Goal: Task Accomplishment & Management: Manage account settings

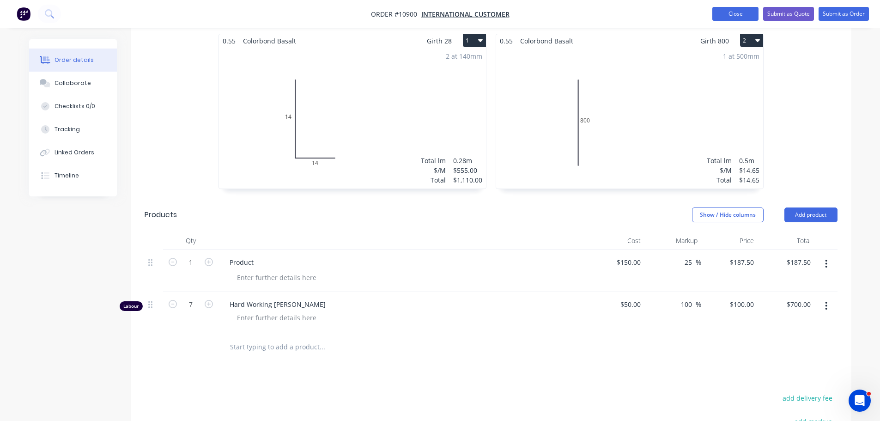
click at [725, 14] on button "Close" at bounding box center [735, 14] width 46 height 14
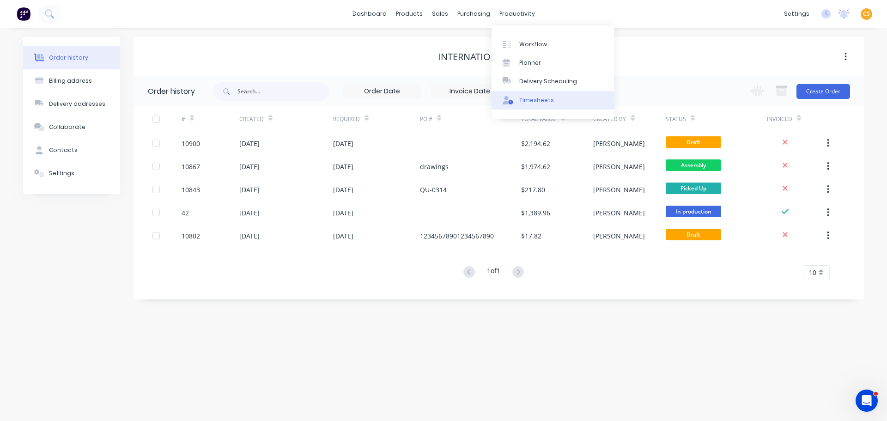
click at [537, 103] on div "Timesheets" at bounding box center [536, 100] width 35 height 8
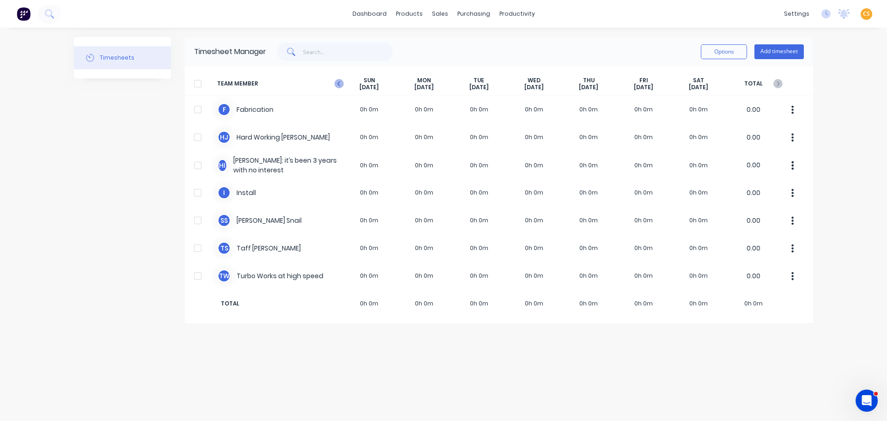
click at [340, 84] on icon at bounding box center [338, 83] width 9 height 9
click at [338, 84] on icon at bounding box center [338, 83] width 9 height 9
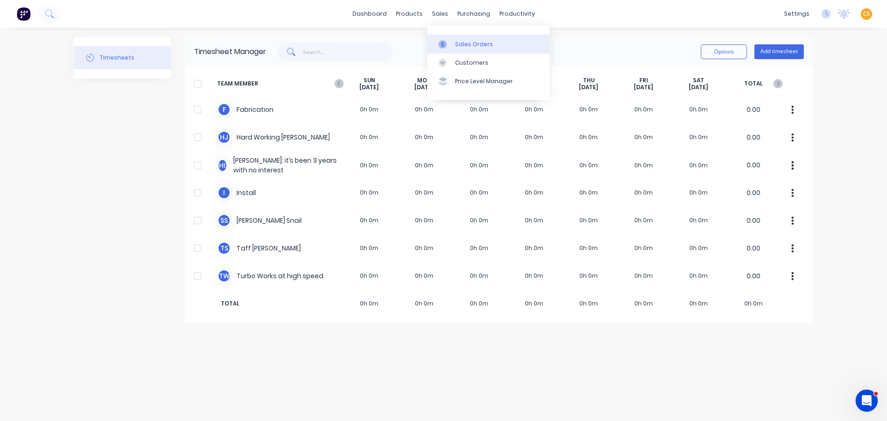
click at [475, 45] on div "Sales Orders" at bounding box center [474, 44] width 38 height 8
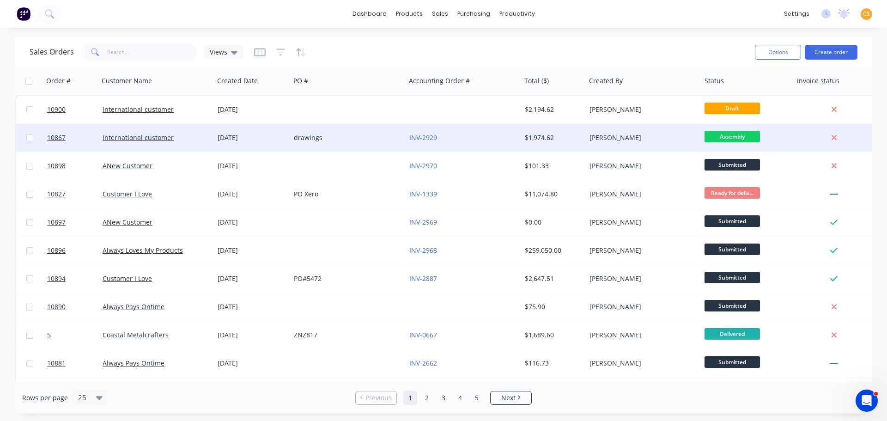
click at [188, 139] on div "International customer" at bounding box center [154, 137] width 103 height 9
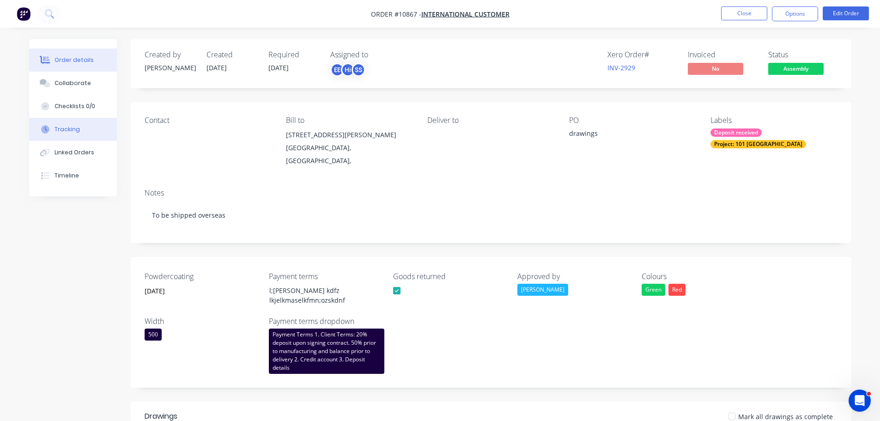
click at [72, 134] on button "Tracking" at bounding box center [73, 129] width 88 height 23
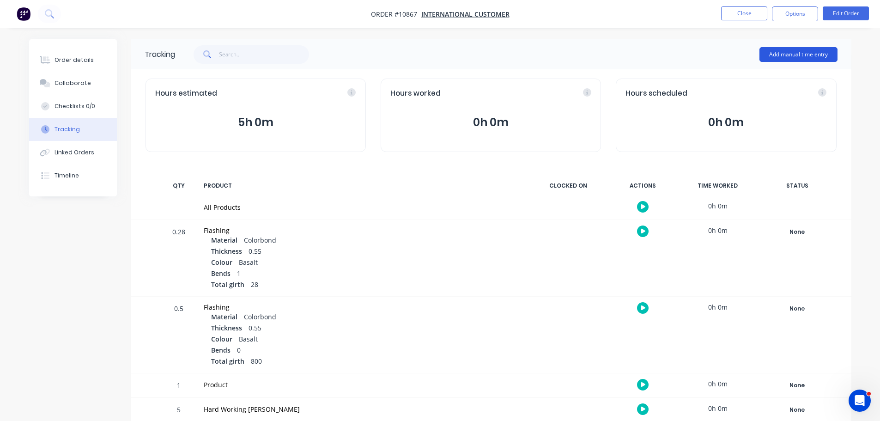
click at [760, 56] on button "Add manual time entry" at bounding box center [798, 54] width 78 height 15
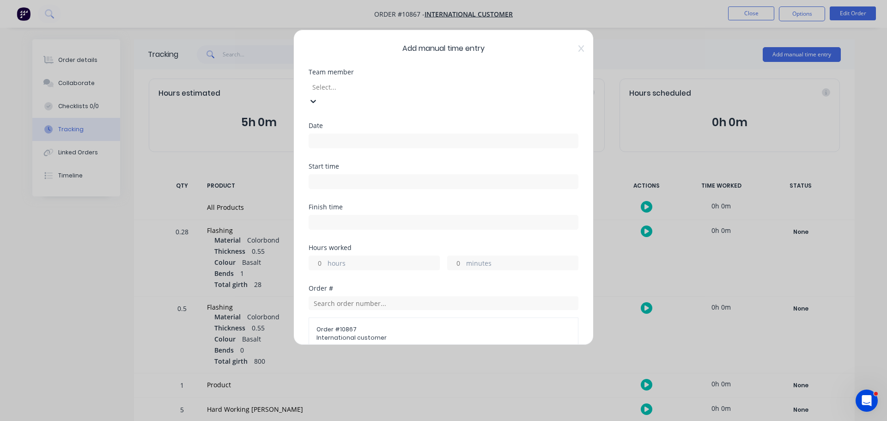
click at [340, 86] on div at bounding box center [377, 87] width 133 height 12
click at [327, 134] on input at bounding box center [443, 141] width 269 height 14
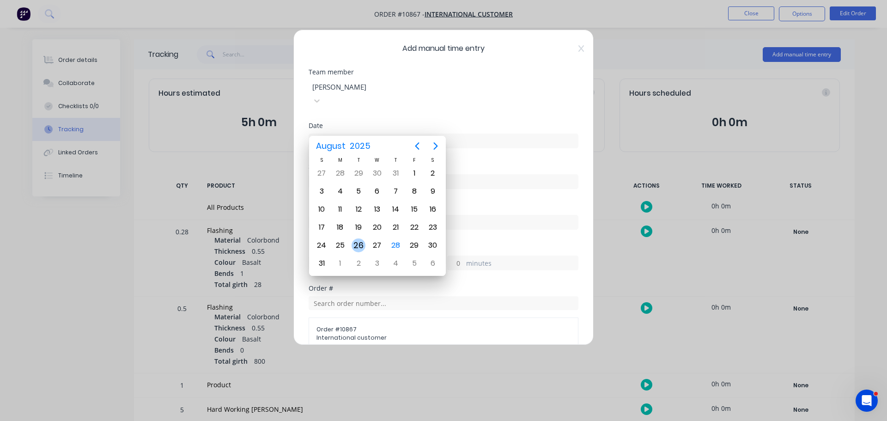
click at [358, 245] on div "26" at bounding box center [358, 245] width 14 height 14
type input "26/08/2025"
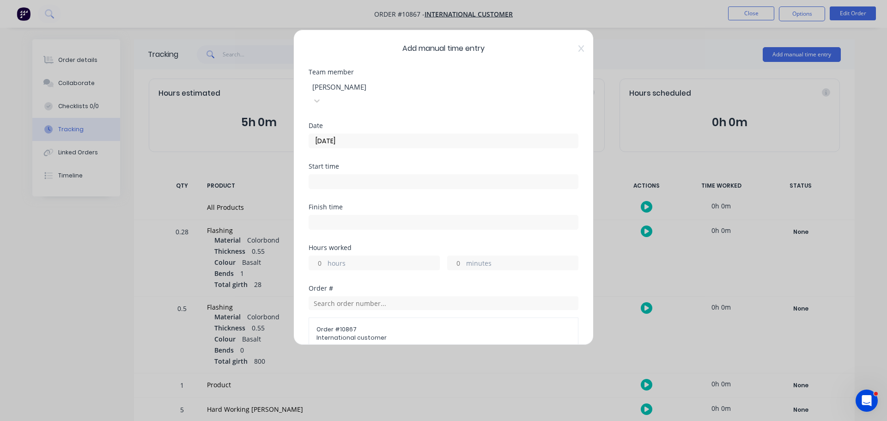
click at [343, 175] on input at bounding box center [443, 182] width 269 height 14
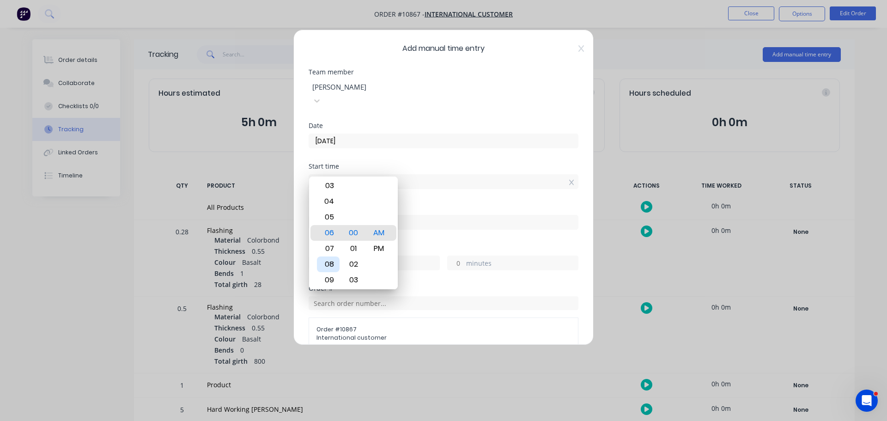
click at [332, 263] on div "08" at bounding box center [328, 264] width 23 height 16
click at [325, 231] on div "08" at bounding box center [328, 233] width 23 height 16
click at [329, 203] on div "06" at bounding box center [328, 201] width 23 height 16
type input "06:00 AM"
click at [466, 182] on div "Start time 06:00 AM" at bounding box center [443, 183] width 270 height 41
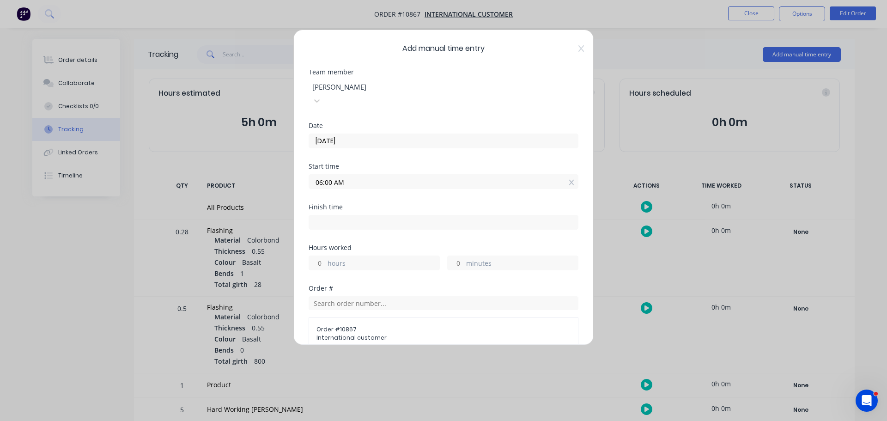
click at [344, 258] on label "hours" at bounding box center [383, 264] width 112 height 12
click at [325, 256] on input "hours" at bounding box center [317, 263] width 16 height 14
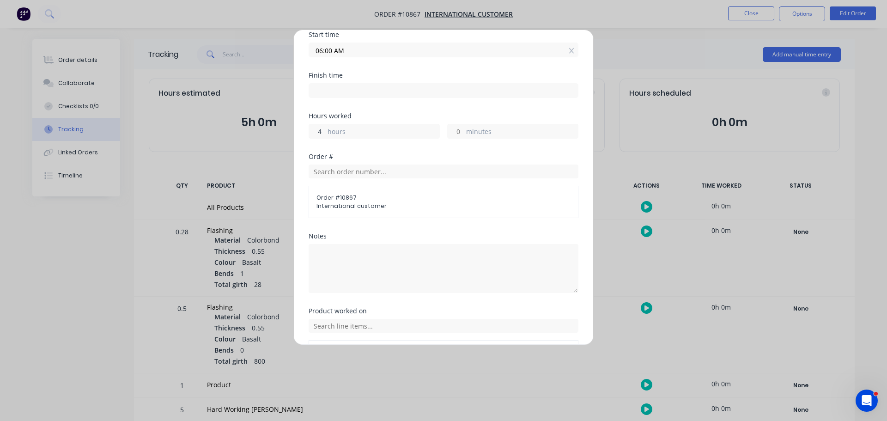
scroll to position [180, 0]
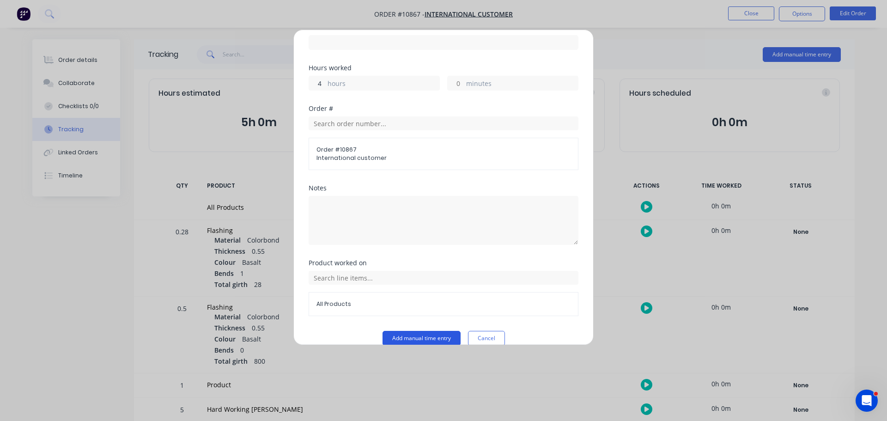
type input "4"
type input "10:00 AM"
click at [394, 331] on button "Add manual time entry" at bounding box center [421, 338] width 78 height 15
click at [284, 393] on div "Add manual time entry Team member Sammy Snail Date 26/08/2025 Start time 06:00 …" at bounding box center [443, 210] width 887 height 421
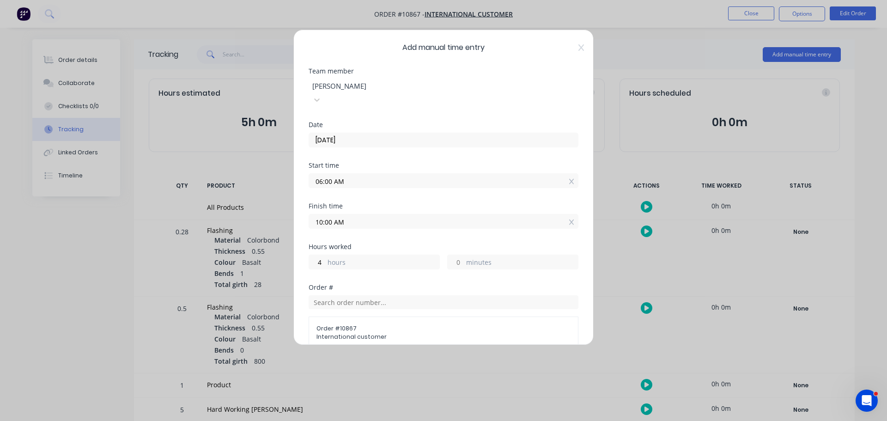
scroll to position [0, 0]
click at [369, 83] on div at bounding box center [377, 87] width 133 height 12
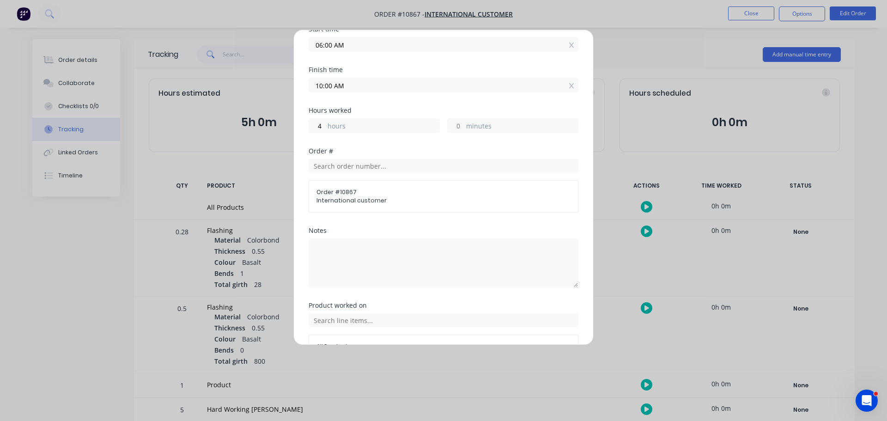
scroll to position [180, 0]
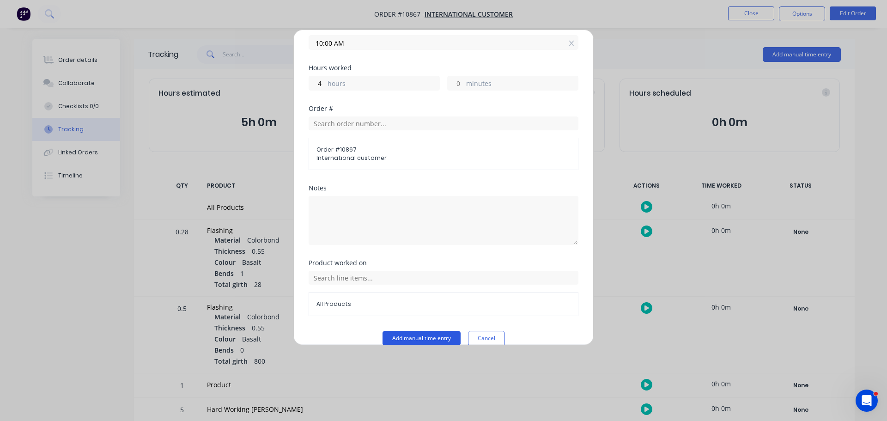
click at [393, 331] on button "Add manual time entry" at bounding box center [421, 338] width 78 height 15
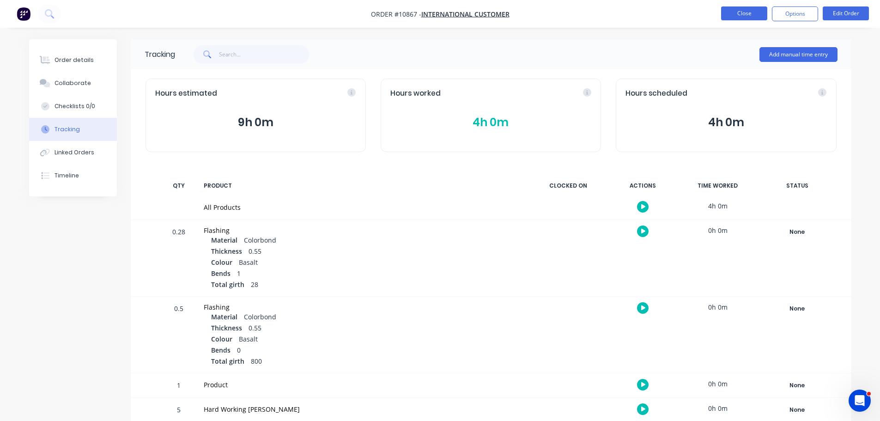
click at [737, 13] on button "Close" at bounding box center [744, 13] width 46 height 14
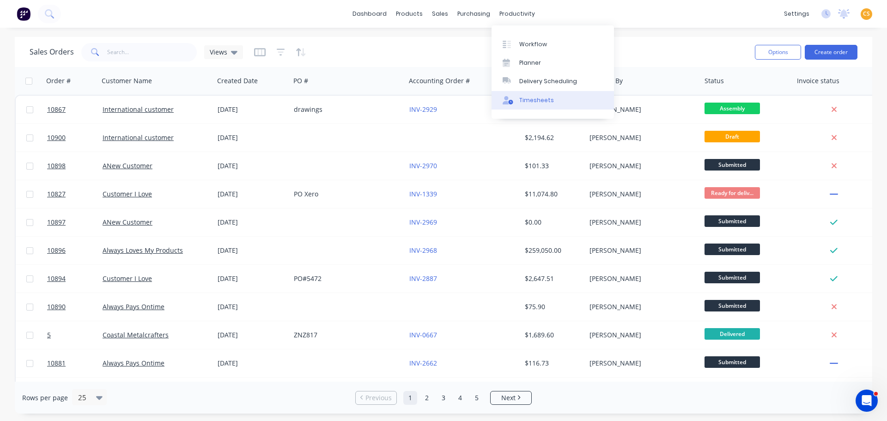
click at [538, 101] on div "Timesheets" at bounding box center [536, 100] width 35 height 8
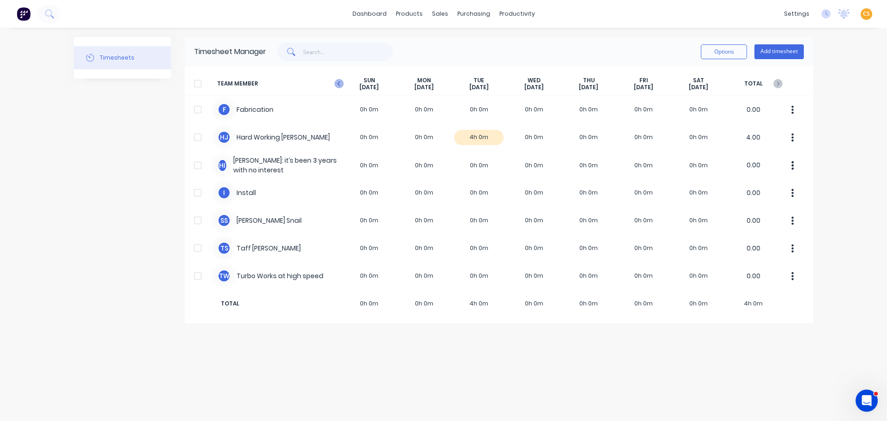
click at [338, 82] on icon at bounding box center [338, 83] width 9 height 9
click at [337, 82] on icon at bounding box center [338, 83] width 9 height 9
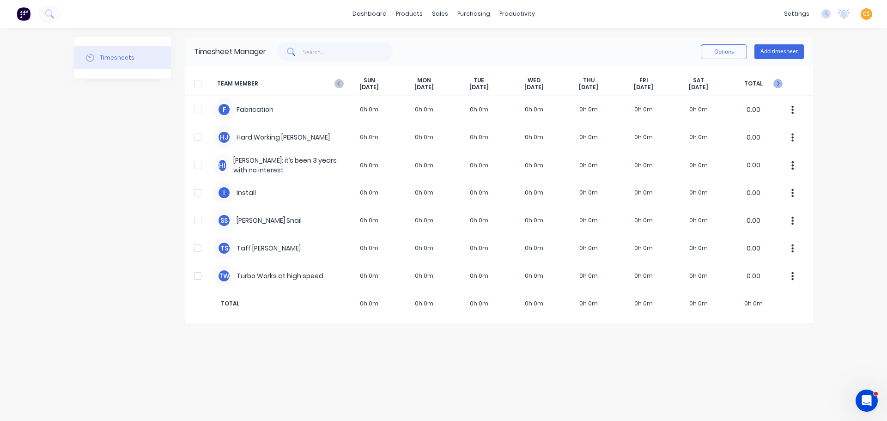
click at [760, 84] on icon at bounding box center [777, 83] width 9 height 9
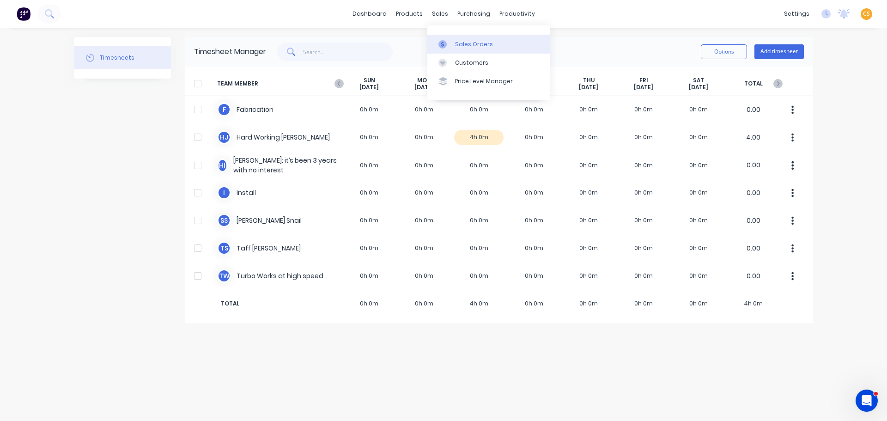
click at [461, 40] on div "Sales Orders" at bounding box center [474, 44] width 38 height 8
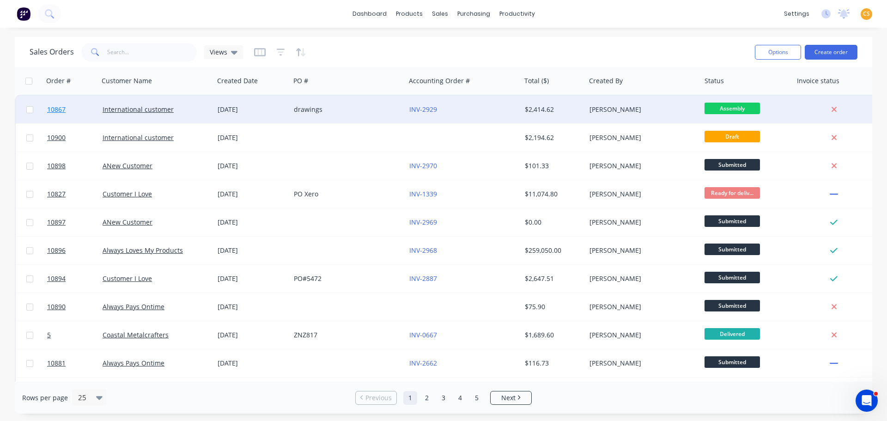
click at [67, 109] on link "10867" at bounding box center [74, 110] width 55 height 28
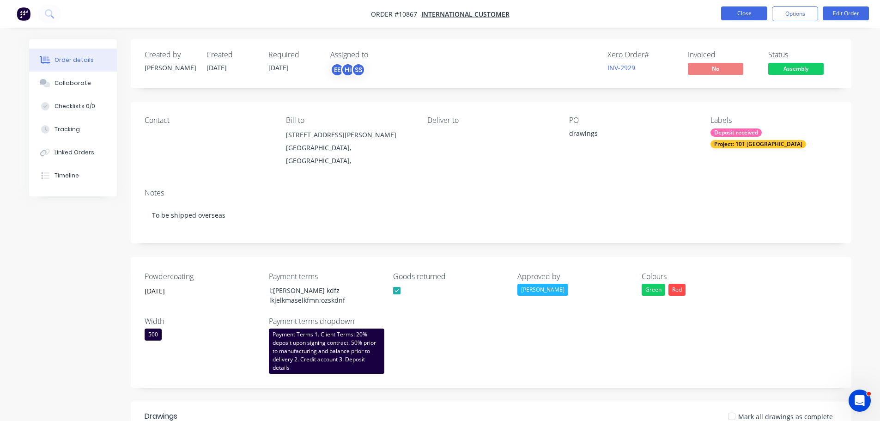
click at [746, 15] on button "Close" at bounding box center [744, 13] width 46 height 14
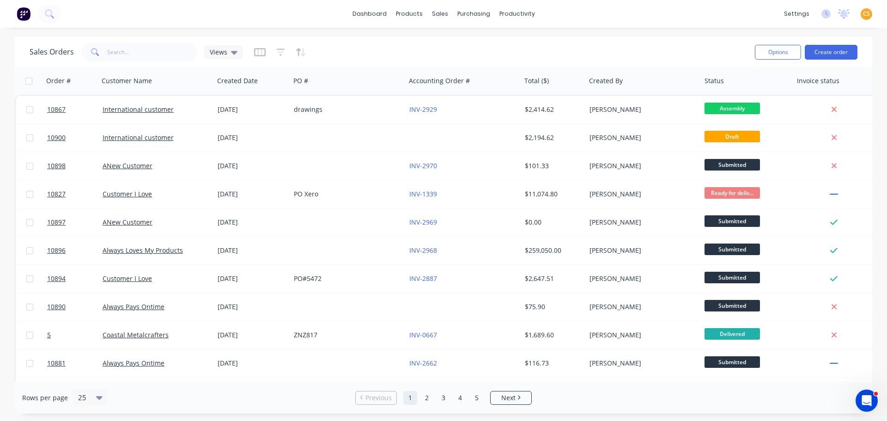
click at [760, 15] on span "CS" at bounding box center [866, 14] width 7 height 8
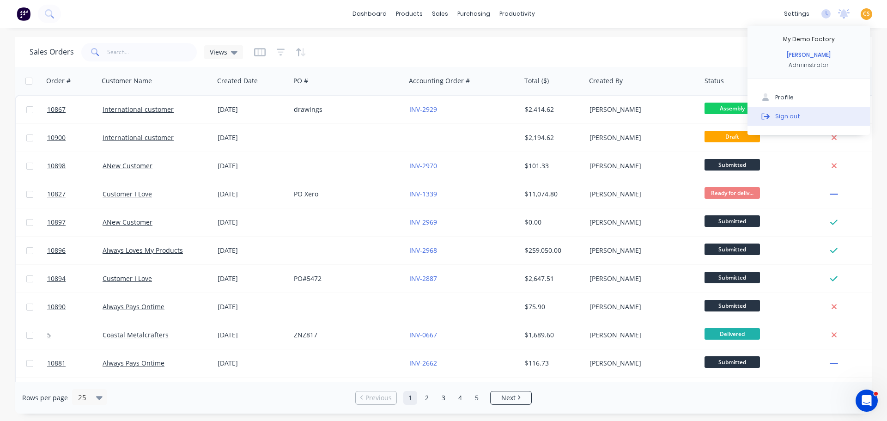
click at [760, 120] on div "Sign out" at bounding box center [787, 116] width 25 height 8
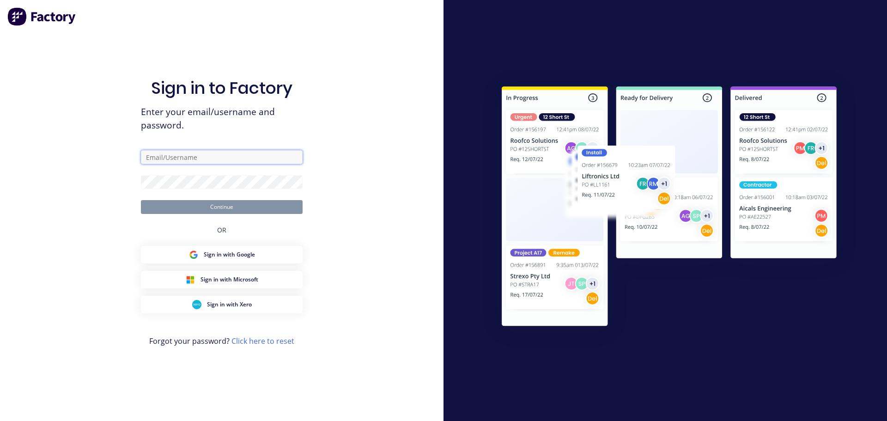
drag, startPoint x: 256, startPoint y: 160, endPoint x: 281, endPoint y: 159, distance: 24.5
click at [256, 160] on input "text" at bounding box center [222, 157] width 162 height 14
click at [234, 157] on input "text" at bounding box center [222, 157] width 162 height 14
paste input "team+cathydemo@factory.app"
type input "team+cathydemo@factory.app"
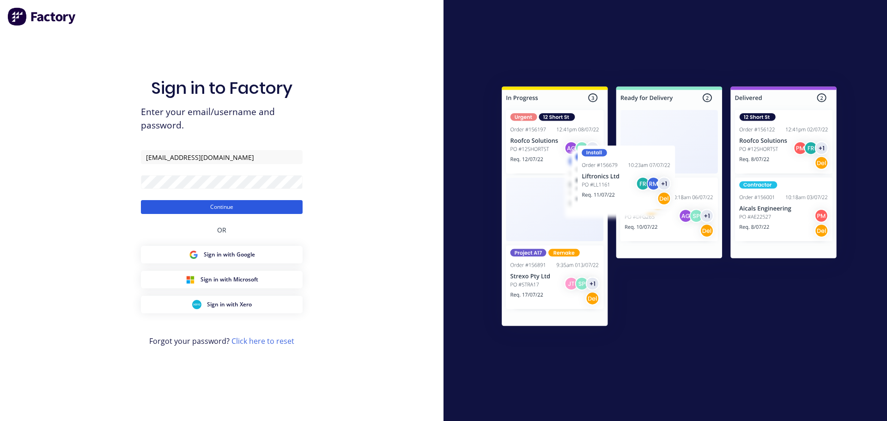
click at [190, 208] on button "Continue" at bounding box center [222, 207] width 162 height 14
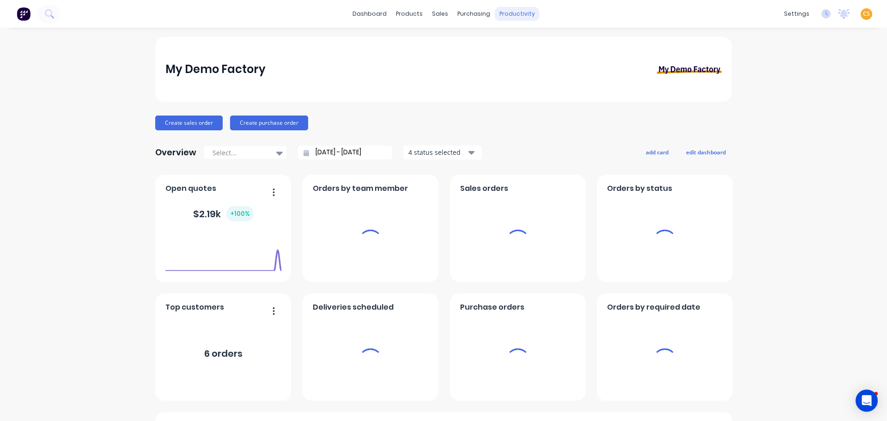
click at [509, 11] on div "productivity" at bounding box center [517, 14] width 45 height 14
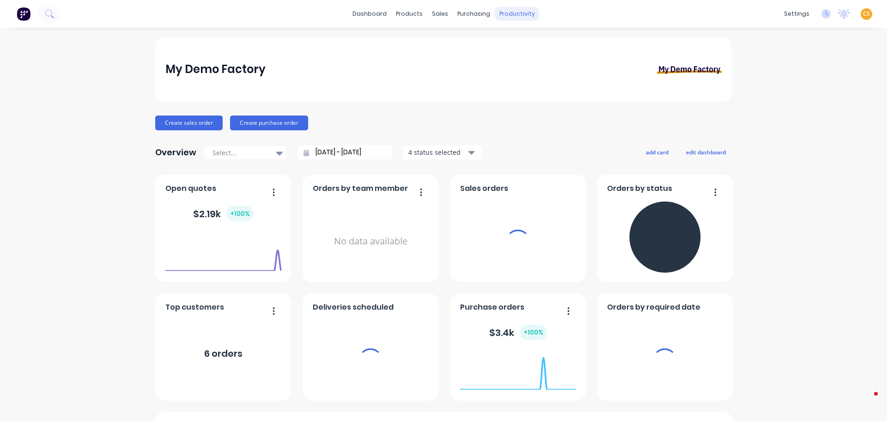
click at [510, 15] on div "productivity" at bounding box center [517, 14] width 45 height 14
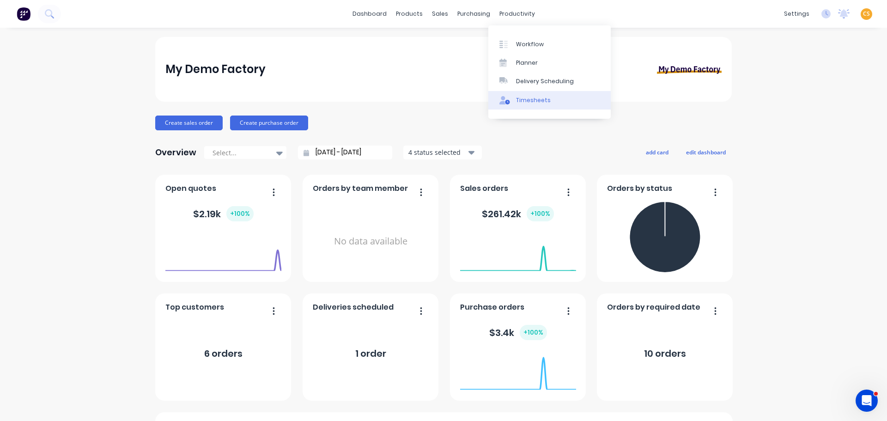
click at [527, 97] on div "Timesheets" at bounding box center [533, 100] width 35 height 8
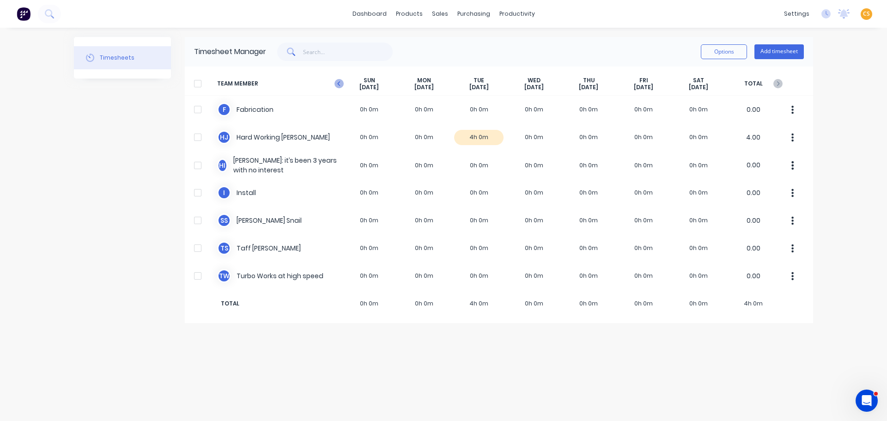
click at [336, 84] on icon at bounding box center [338, 83] width 9 height 9
click at [335, 84] on icon at bounding box center [338, 83] width 9 height 9
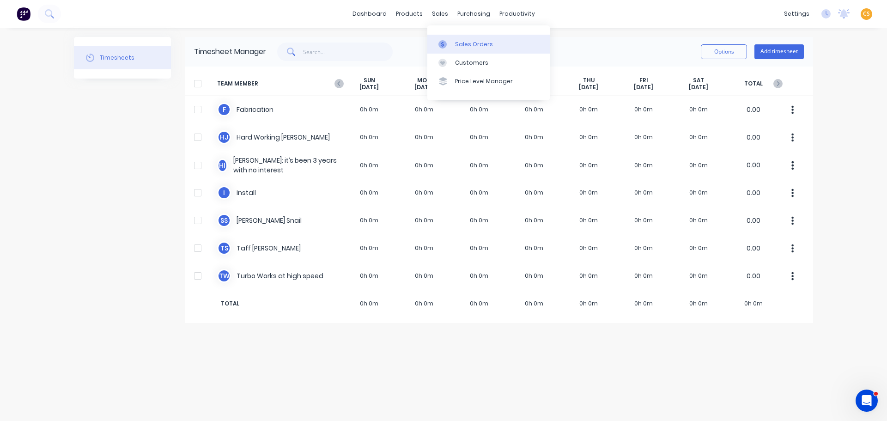
click at [458, 43] on div "Sales Orders" at bounding box center [474, 44] width 38 height 8
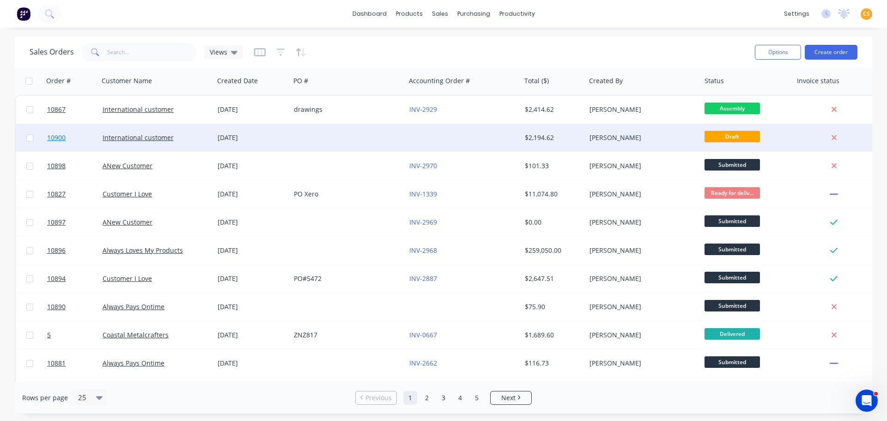
click at [72, 141] on link "10900" at bounding box center [74, 138] width 55 height 28
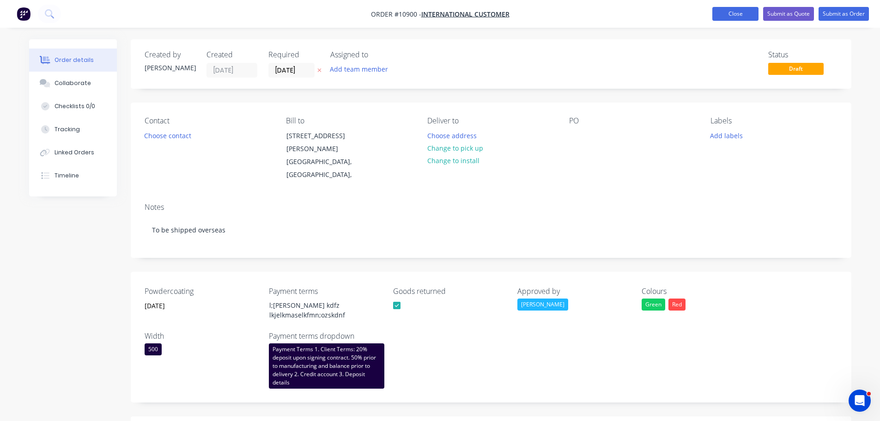
click at [728, 12] on button "Close" at bounding box center [735, 14] width 46 height 14
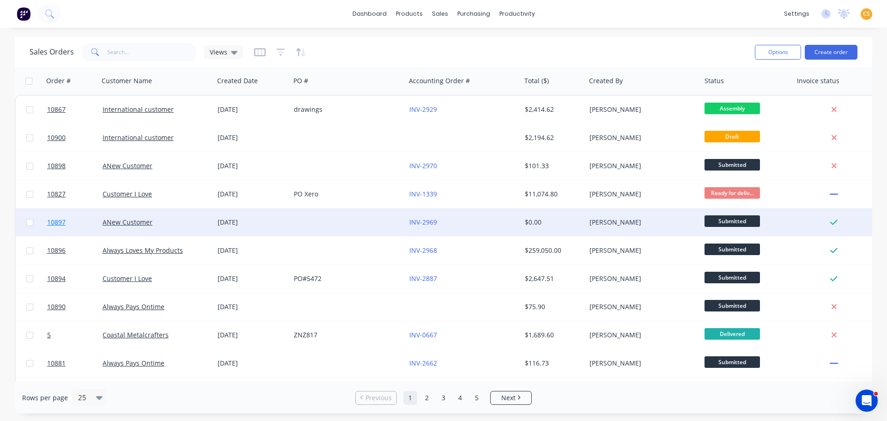
click at [74, 222] on link "10897" at bounding box center [74, 222] width 55 height 28
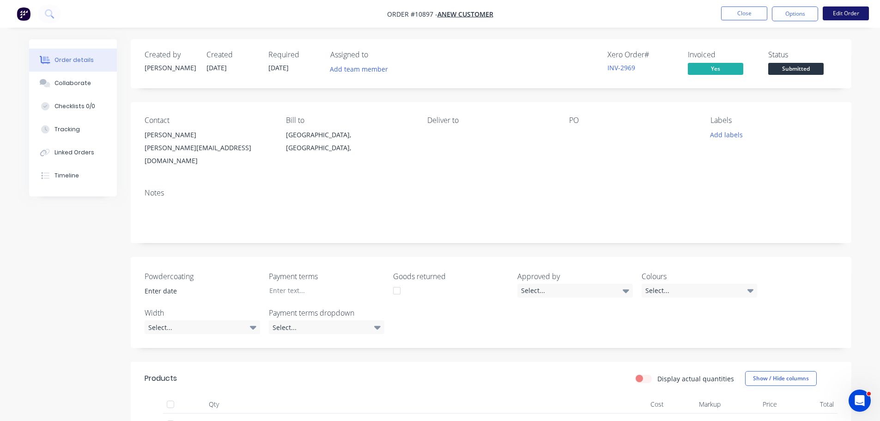
click at [760, 14] on button "Edit Order" at bounding box center [845, 13] width 46 height 14
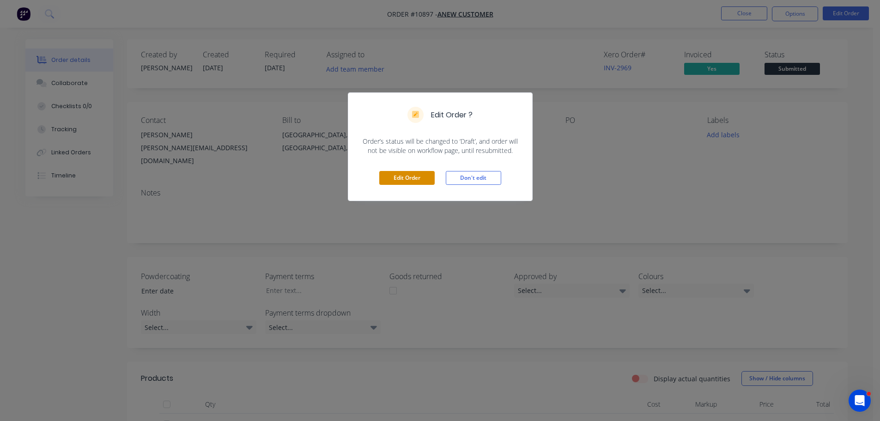
click at [393, 177] on button "Edit Order" at bounding box center [406, 178] width 55 height 14
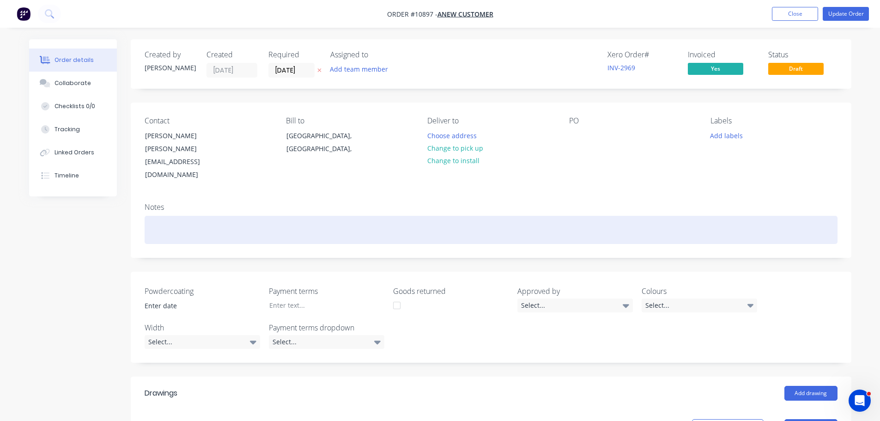
scroll to position [325, 0]
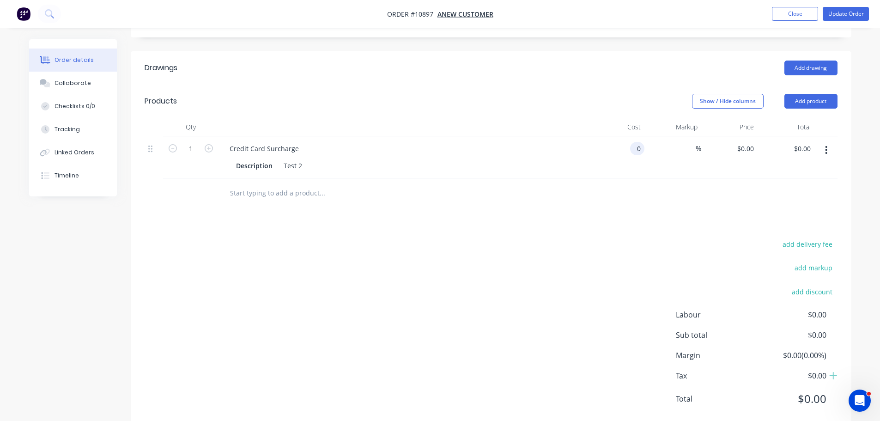
click at [631, 142] on div "0 0" at bounding box center [637, 148] width 14 height 13
type input "$150.00"
type input "10"
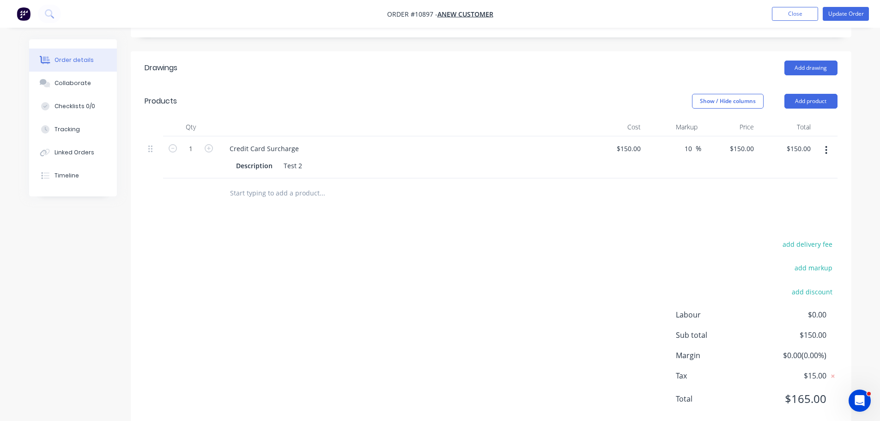
type input "165"
type input "$165.00"
click at [206, 144] on icon "button" at bounding box center [209, 148] width 8 height 8
type input "2"
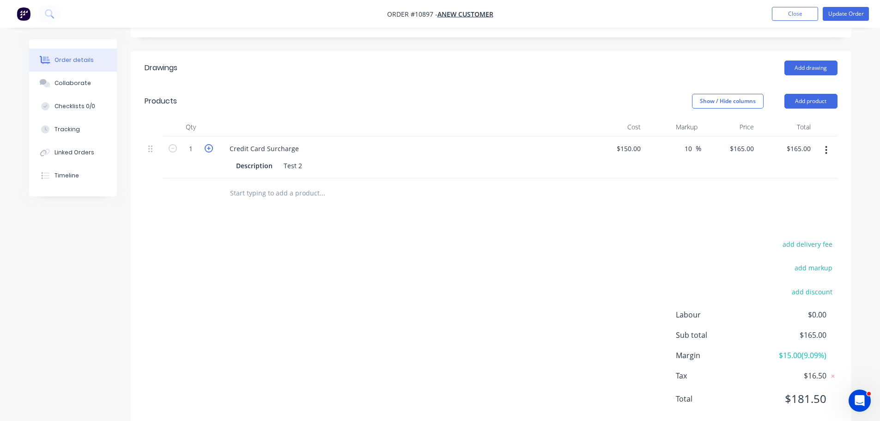
type input "$330.00"
click at [206, 144] on icon "button" at bounding box center [209, 148] width 8 height 8
type input "3"
type input "$495.00"
click at [206, 144] on icon "button" at bounding box center [209, 148] width 8 height 8
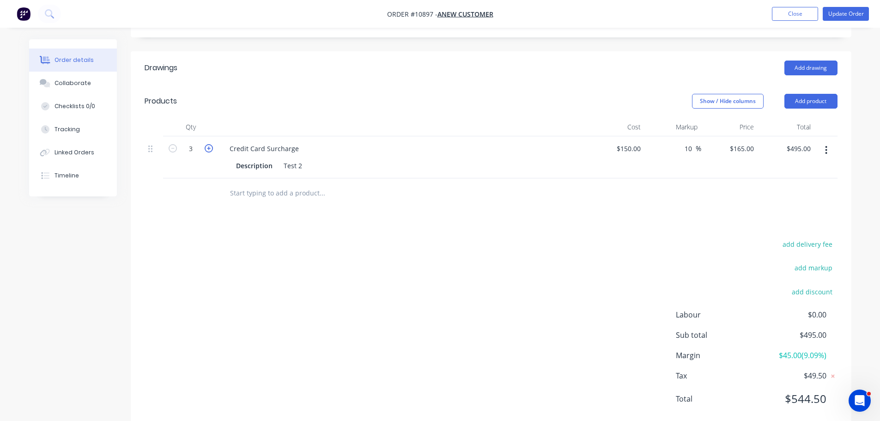
type input "4"
type input "$660.00"
click at [289, 142] on div "Credit Card Surcharge" at bounding box center [264, 148] width 84 height 13
drag, startPoint x: 289, startPoint y: 125, endPoint x: 220, endPoint y: 125, distance: 68.8
click at [220, 136] on div "Credit Card Surcharge Description Test 2" at bounding box center [402, 157] width 369 height 42
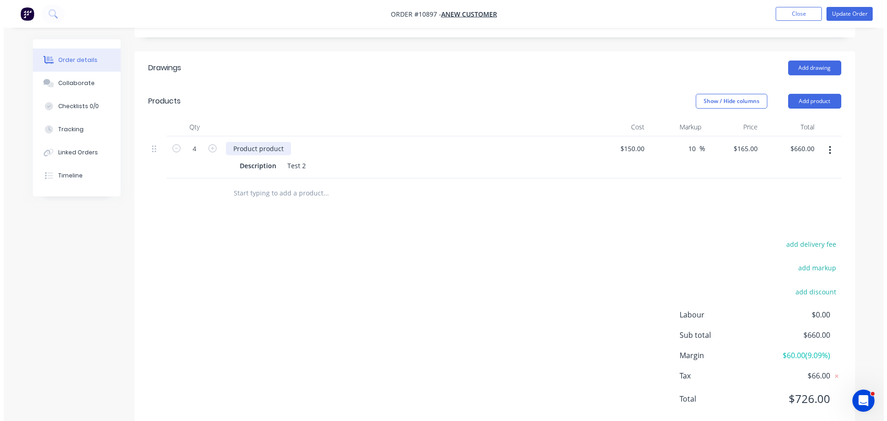
scroll to position [0, 0]
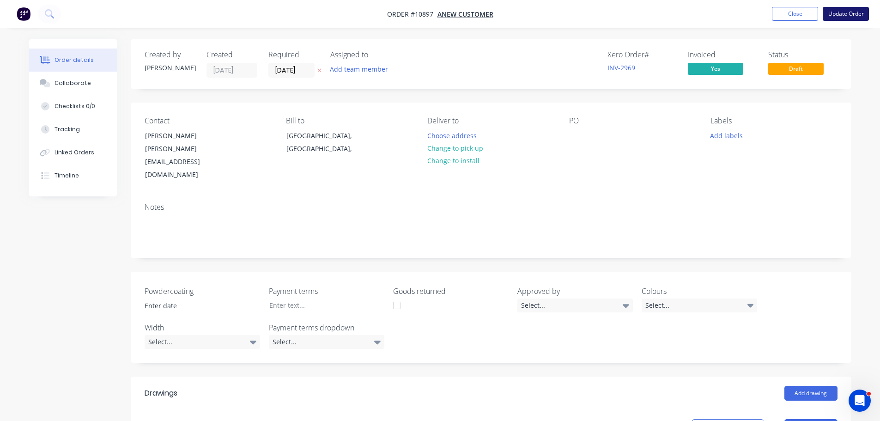
click at [760, 15] on button "Update Order" at bounding box center [845, 14] width 46 height 14
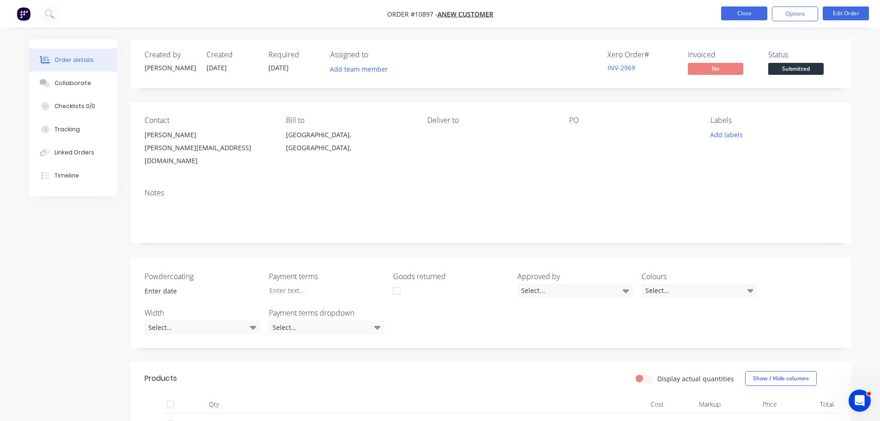
click at [731, 16] on button "Close" at bounding box center [744, 13] width 46 height 14
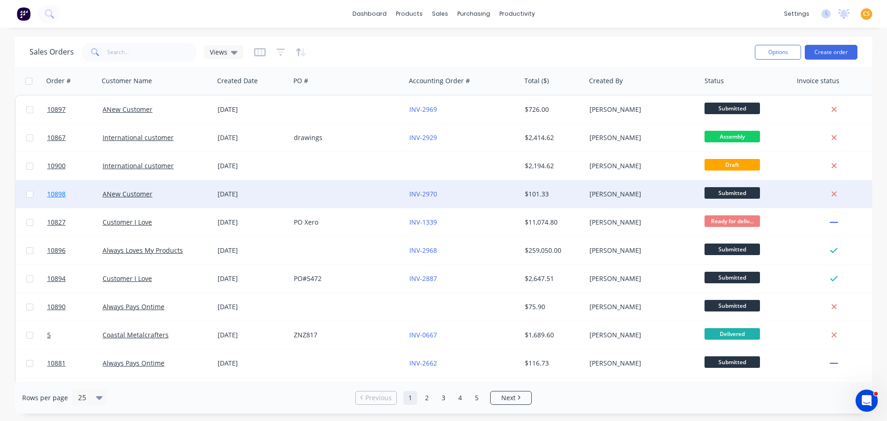
click at [70, 197] on link "10898" at bounding box center [74, 194] width 55 height 28
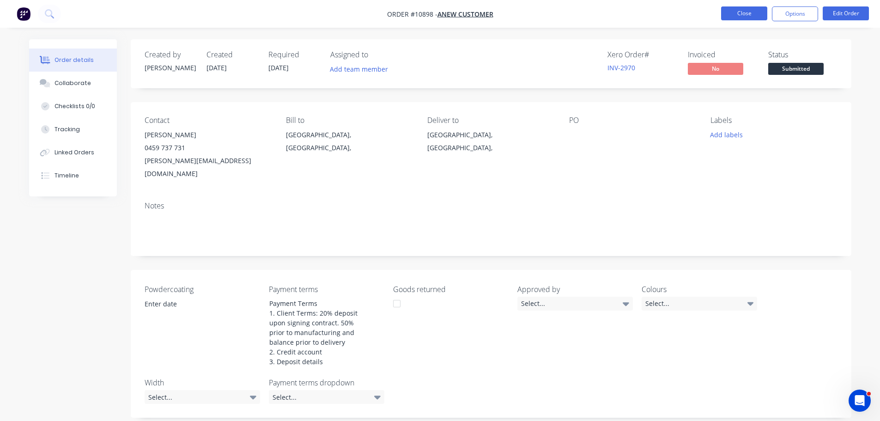
click at [730, 16] on button "Close" at bounding box center [744, 13] width 46 height 14
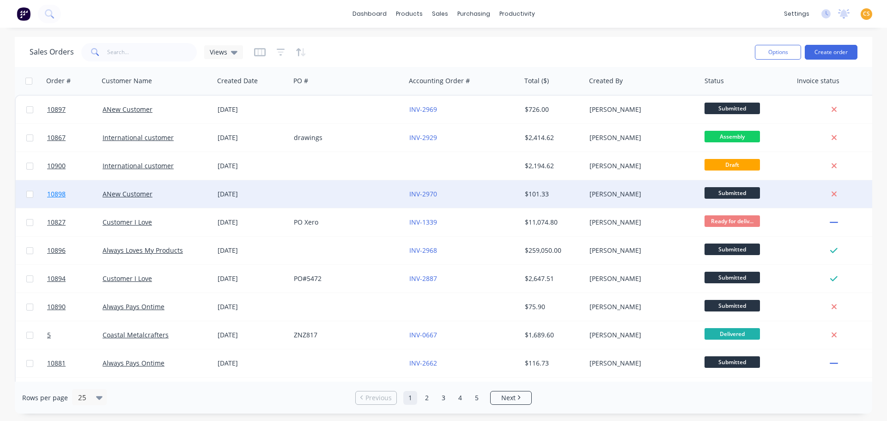
click at [75, 196] on link "10898" at bounding box center [74, 194] width 55 height 28
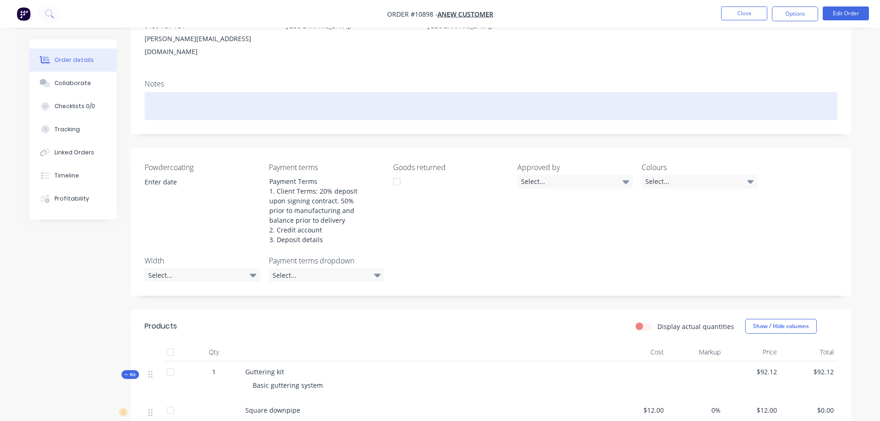
scroll to position [416, 0]
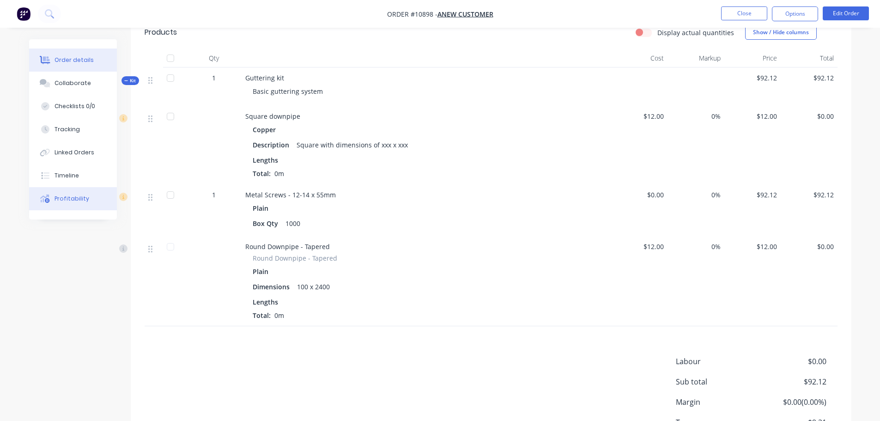
click at [66, 198] on div "Profitability" at bounding box center [71, 198] width 35 height 8
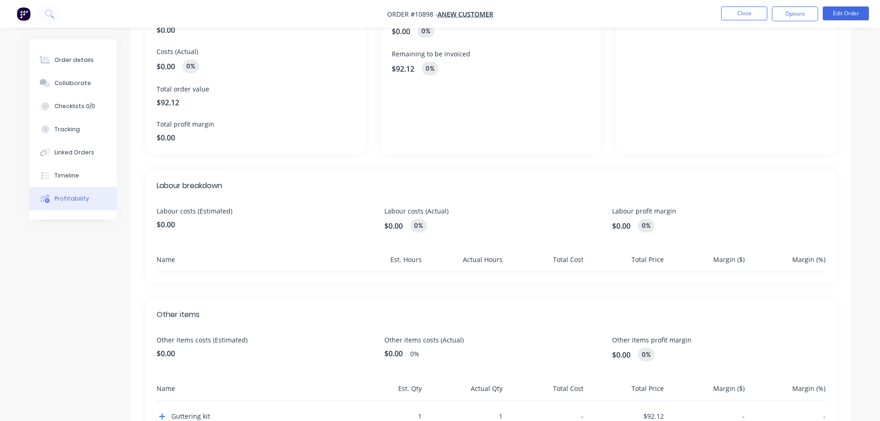
scroll to position [161, 0]
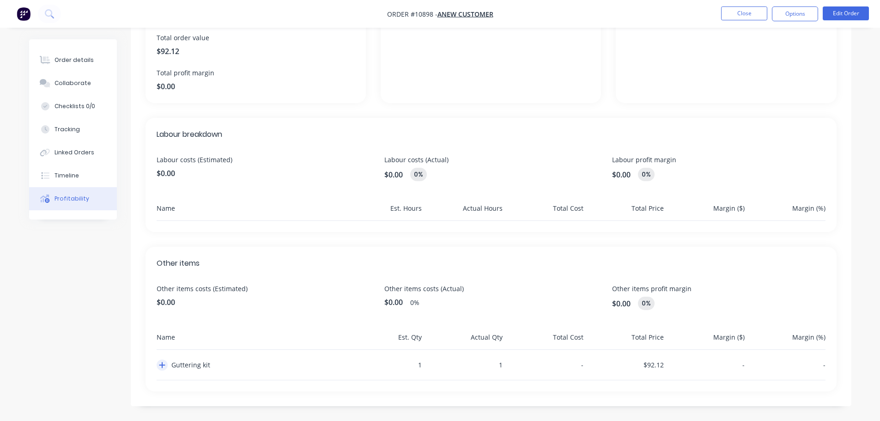
click at [162, 367] on icon "button" at bounding box center [162, 364] width 6 height 7
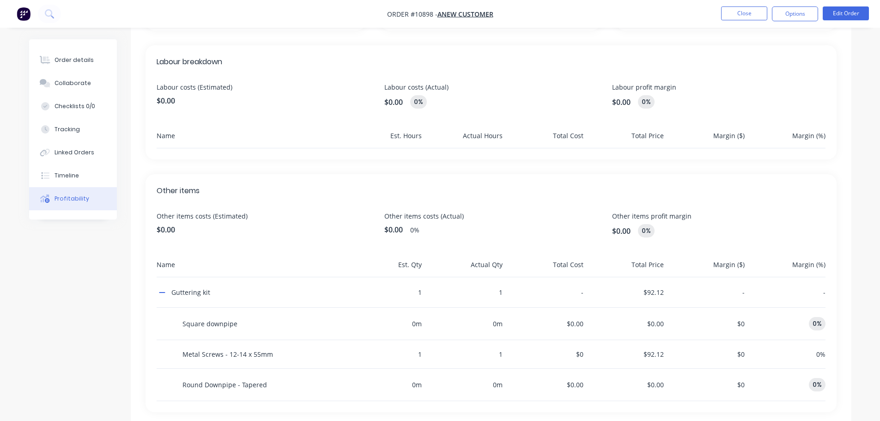
scroll to position [254, 0]
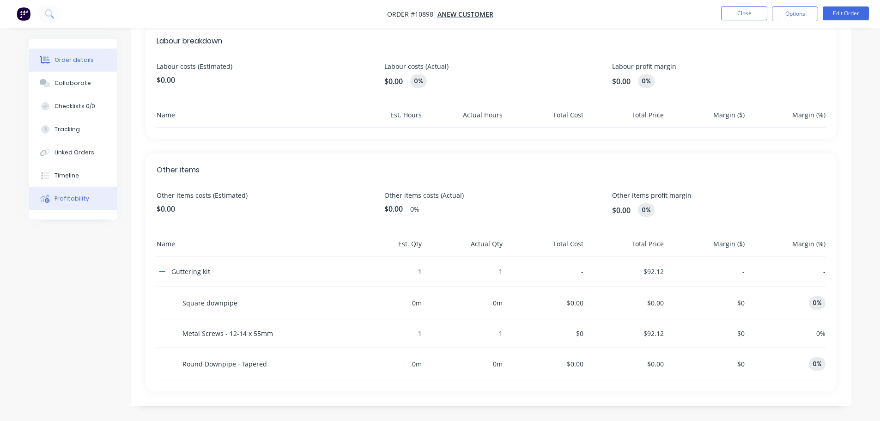
click at [87, 60] on div "Order details" at bounding box center [73, 60] width 39 height 8
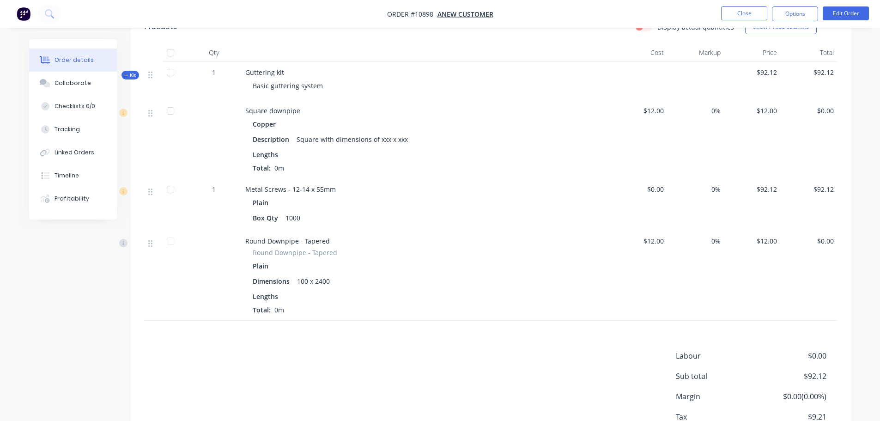
scroll to position [482, 0]
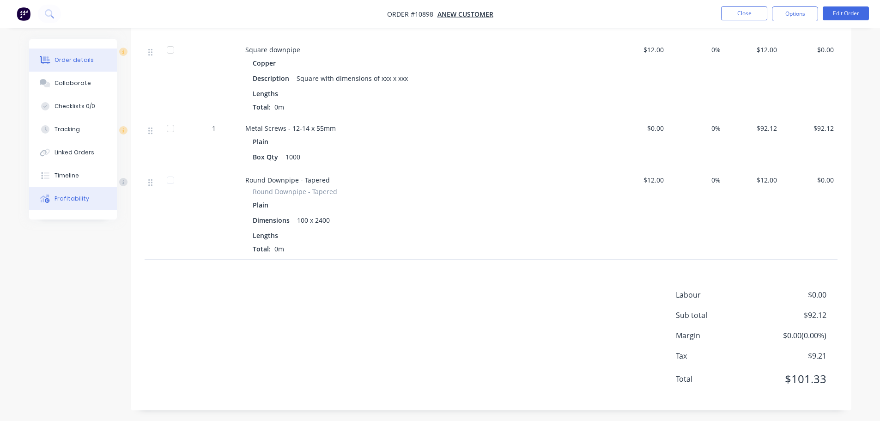
click at [66, 203] on button "Profitability" at bounding box center [73, 198] width 88 height 23
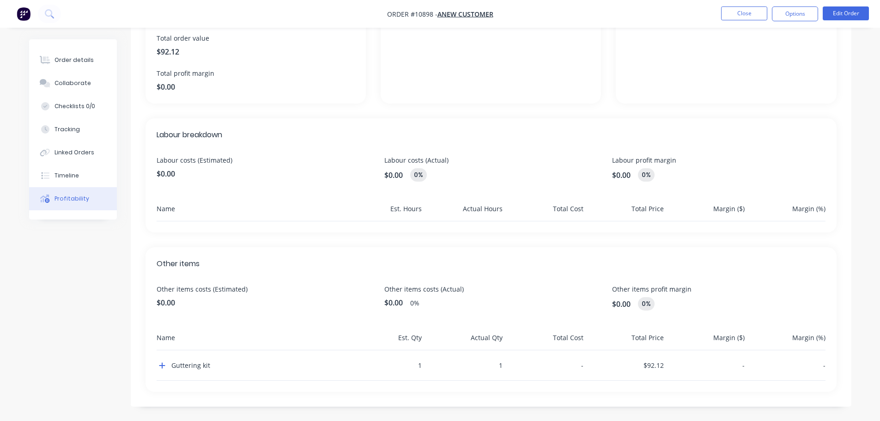
scroll to position [161, 0]
click at [162, 363] on icon "button" at bounding box center [162, 365] width 6 height 6
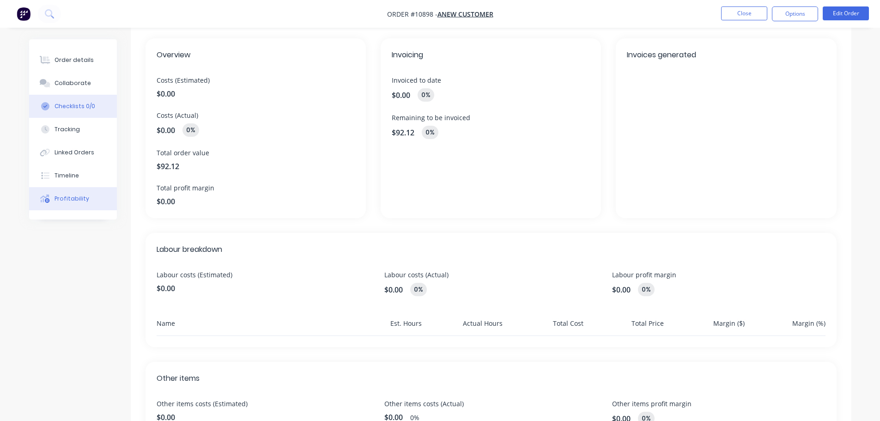
scroll to position [0, 0]
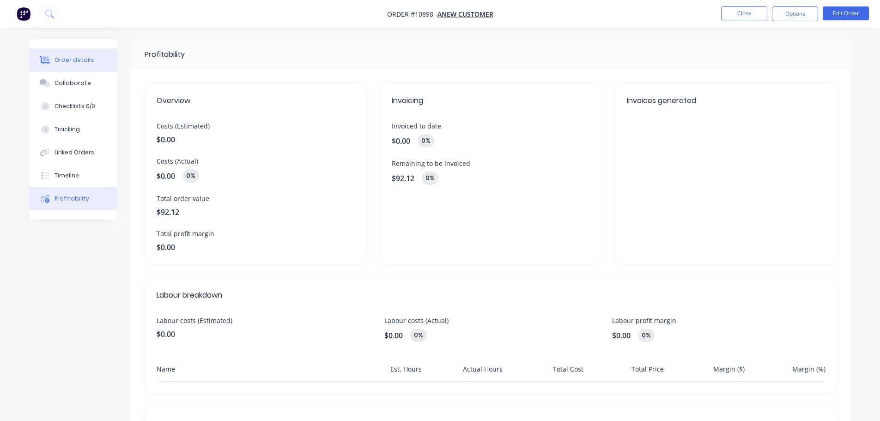
click at [77, 61] on div "Order details" at bounding box center [73, 60] width 39 height 8
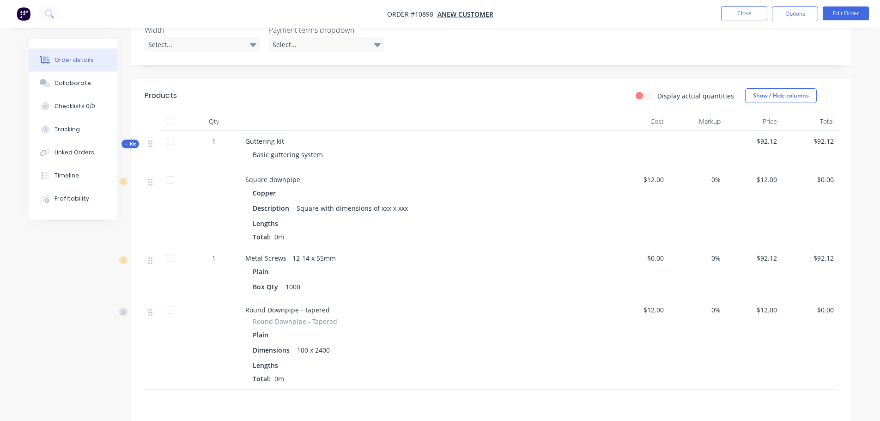
scroll to position [344, 0]
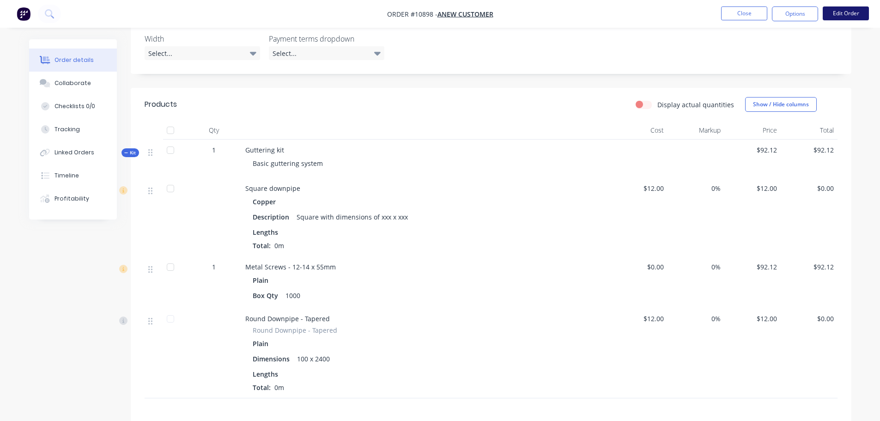
click at [845, 15] on button "Edit Order" at bounding box center [845, 13] width 46 height 14
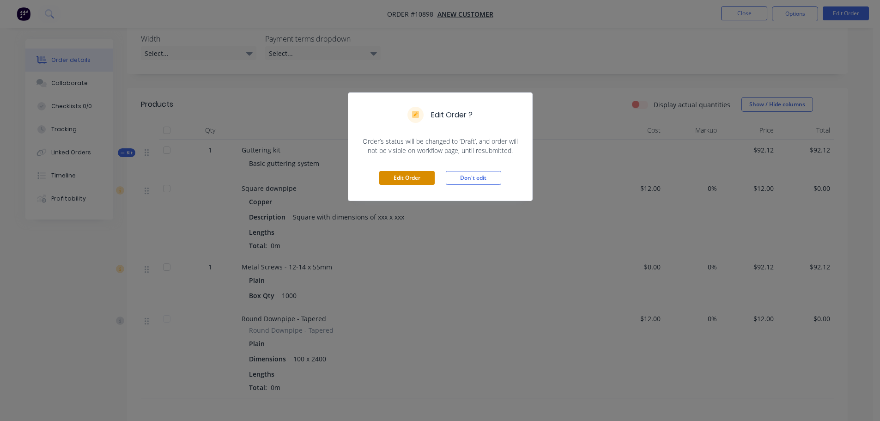
click at [405, 176] on button "Edit Order" at bounding box center [406, 178] width 55 height 14
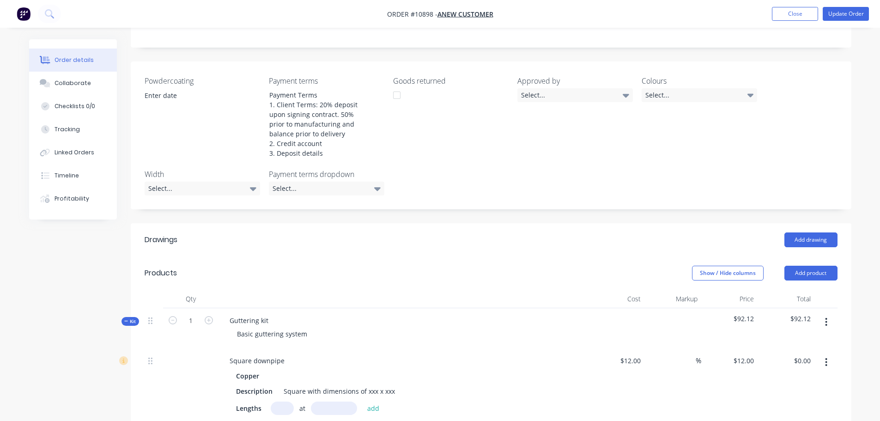
scroll to position [554, 0]
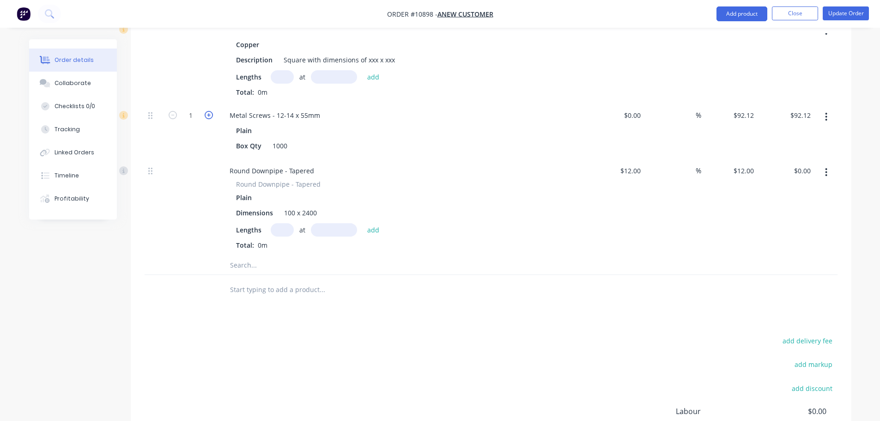
click at [207, 111] on icon "button" at bounding box center [209, 115] width 8 height 8
type input "2"
type input "$184.24"
click at [207, 111] on icon "button" at bounding box center [209, 115] width 8 height 8
type input "3"
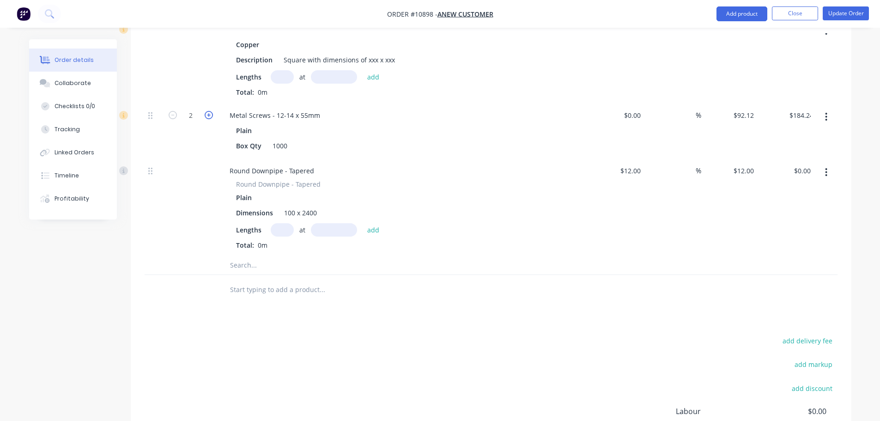
type input "$276.36"
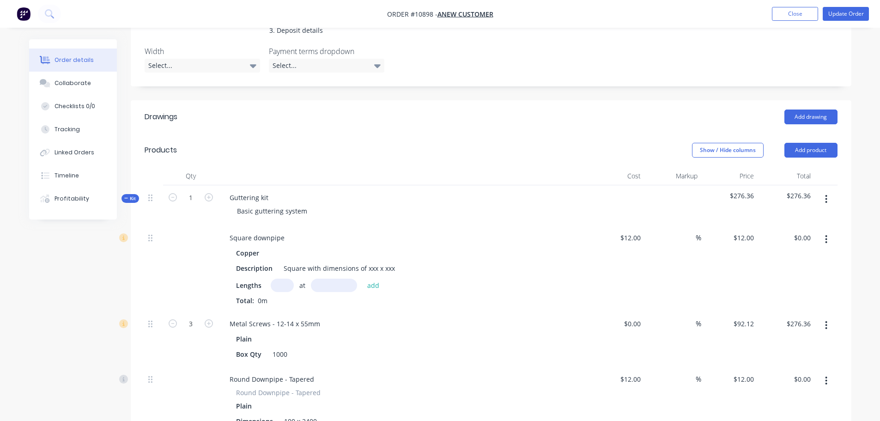
scroll to position [416, 0]
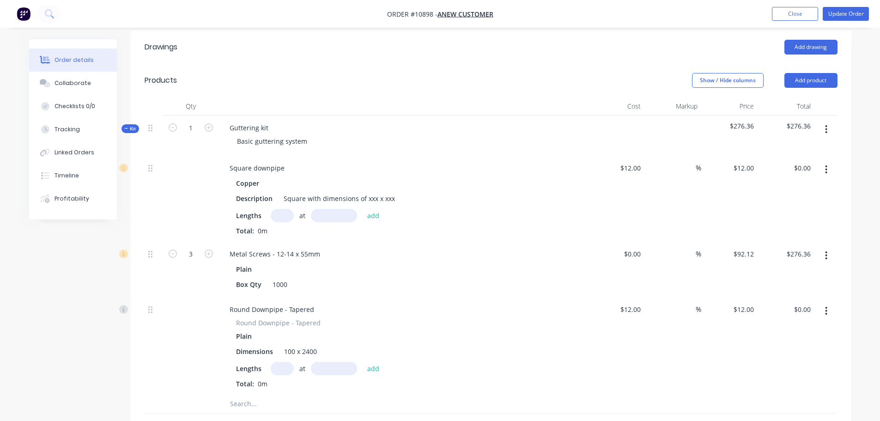
click at [283, 362] on input "text" at bounding box center [282, 368] width 23 height 13
type input "4"
click at [328, 362] on input "text" at bounding box center [334, 368] width 46 height 13
type input "1200mm"
click at [371, 362] on button "add" at bounding box center [373, 368] width 22 height 12
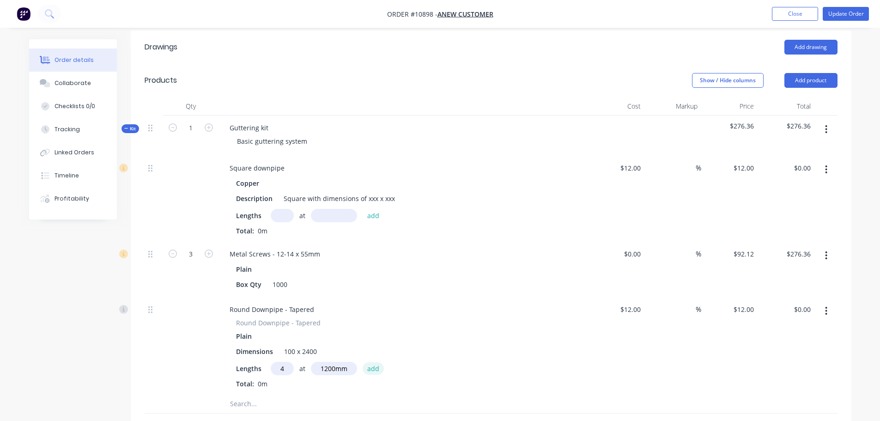
type input "$57.60"
click at [631, 247] on div "0 0" at bounding box center [637, 253] width 14 height 13
type input "$0.50"
type input "$1.50"
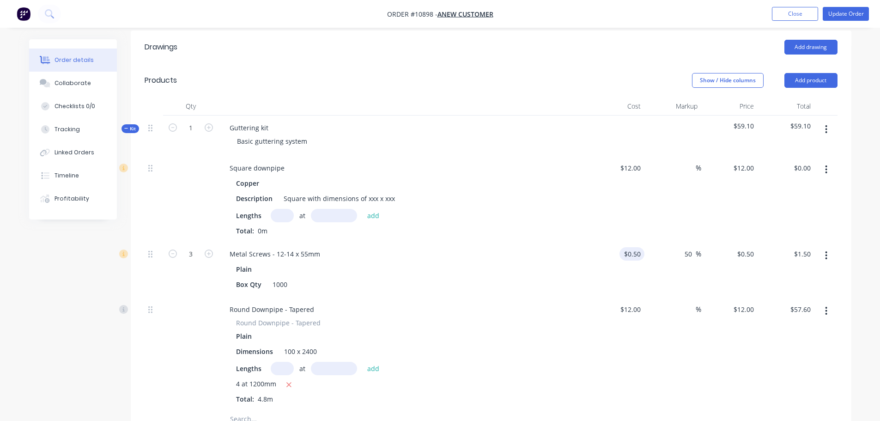
type input "50"
type input "0.75"
type input "$2.25"
type input "$0.75"
click at [689, 161] on input at bounding box center [690, 167] width 11 height 13
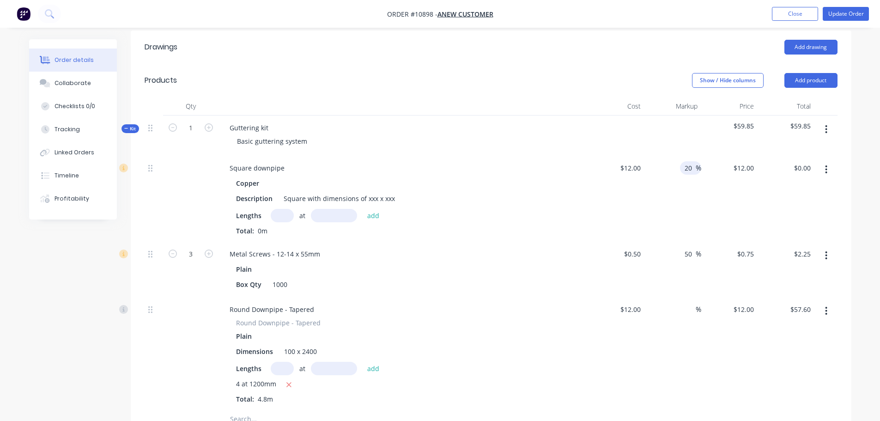
type input "20"
type input "$14.40"
click at [688, 302] on input at bounding box center [690, 308] width 11 height 13
type input "15"
type input "13.8"
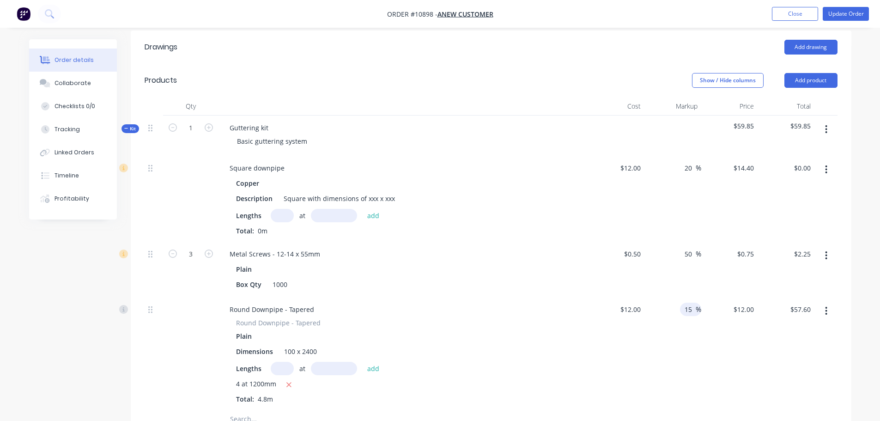
type input "$66.24"
type input "$13.80"
click at [284, 209] on input "text" at bounding box center [282, 215] width 23 height 13
type input "5"
click at [325, 209] on input "text" at bounding box center [334, 215] width 46 height 13
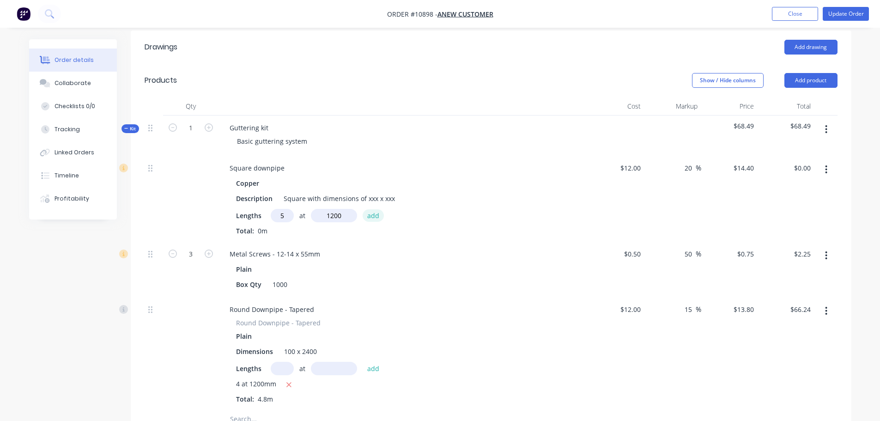
type input "1200mm"
click at [374, 209] on button "add" at bounding box center [373, 215] width 22 height 12
type input "$86.40"
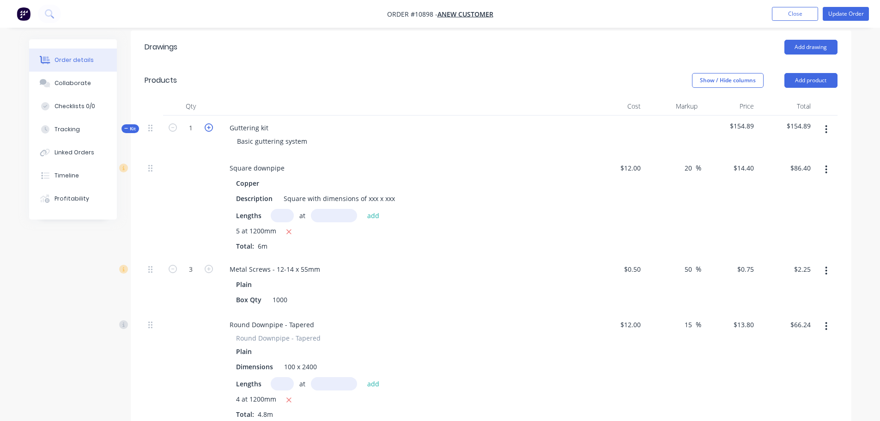
click at [207, 123] on icon "button" at bounding box center [209, 127] width 8 height 8
type input "2"
type input "$172.80"
type input "6"
type input "$4.50"
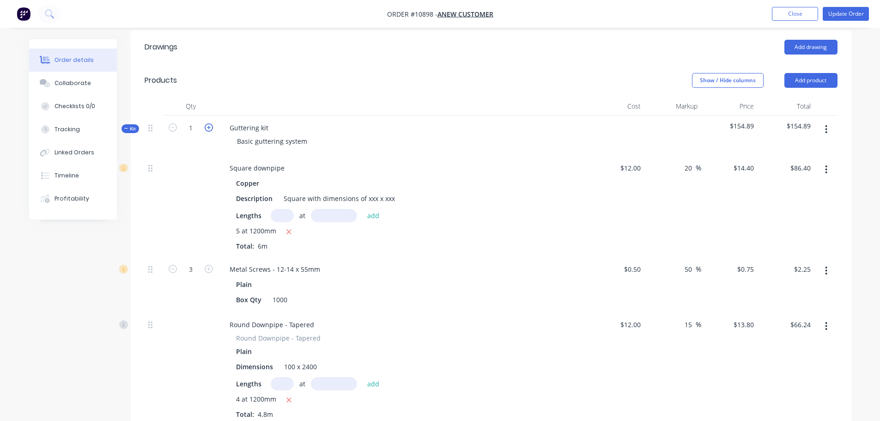
type input "$132.48"
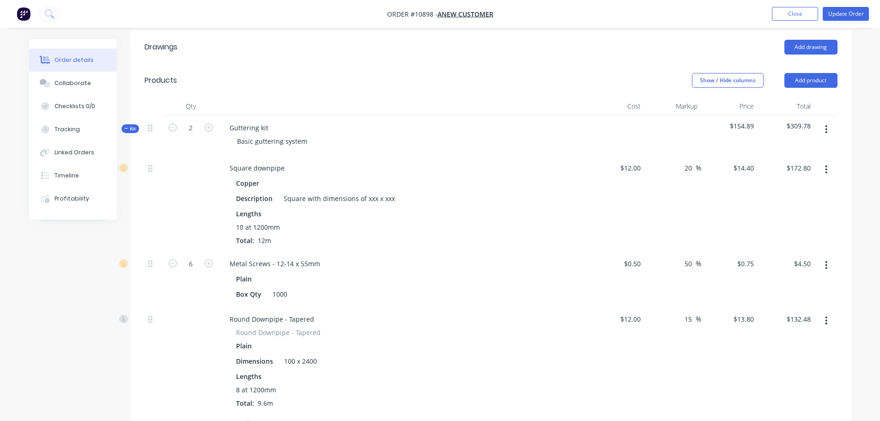
click at [825, 124] on icon "button" at bounding box center [826, 129] width 2 height 10
click at [778, 147] on div "Add product to kit" at bounding box center [793, 153] width 71 height 13
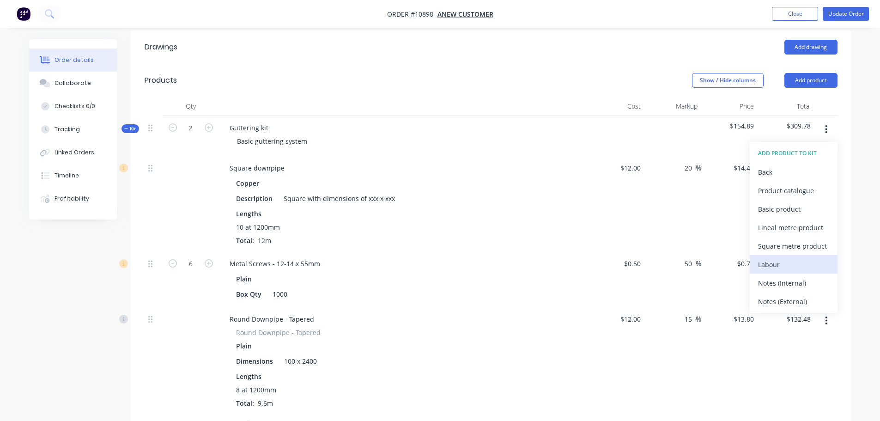
click at [769, 258] on div "Labour" at bounding box center [793, 264] width 71 height 13
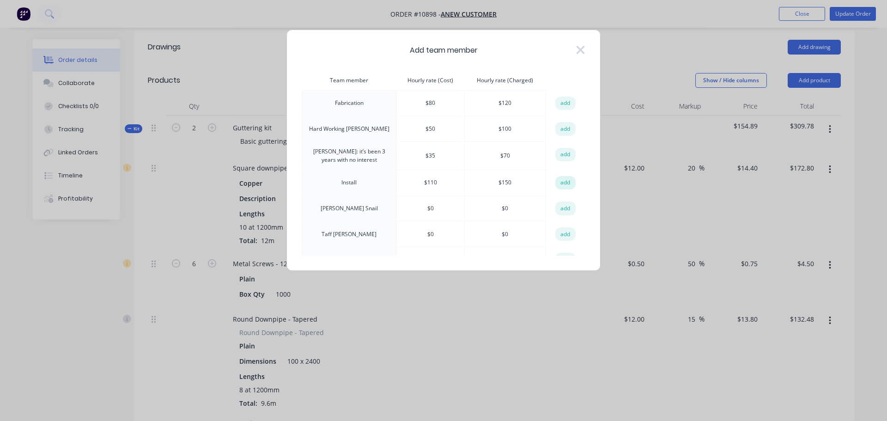
click at [562, 184] on button "add" at bounding box center [565, 183] width 20 height 14
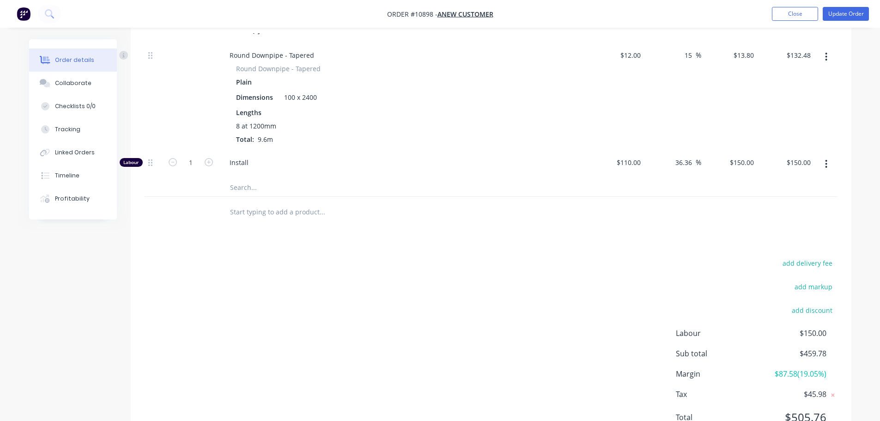
scroll to position [693, 0]
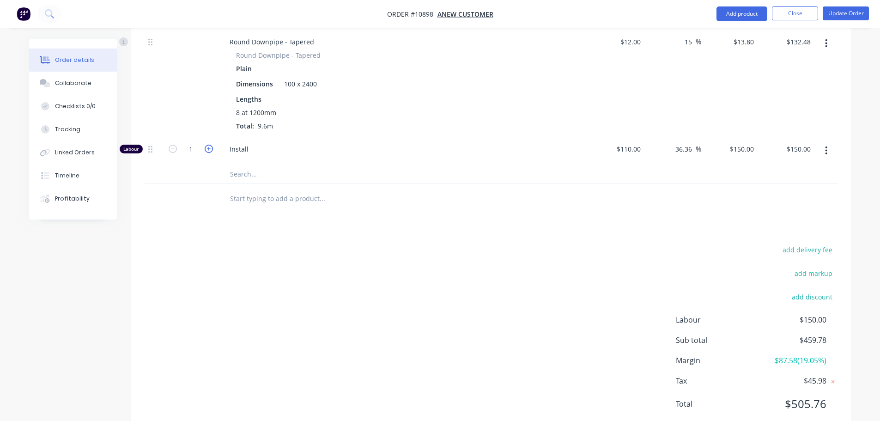
click at [208, 145] on icon "button" at bounding box center [209, 149] width 8 height 8
type input "2"
type input "$300.00"
click at [208, 145] on icon "button" at bounding box center [209, 149] width 8 height 8
type input "3"
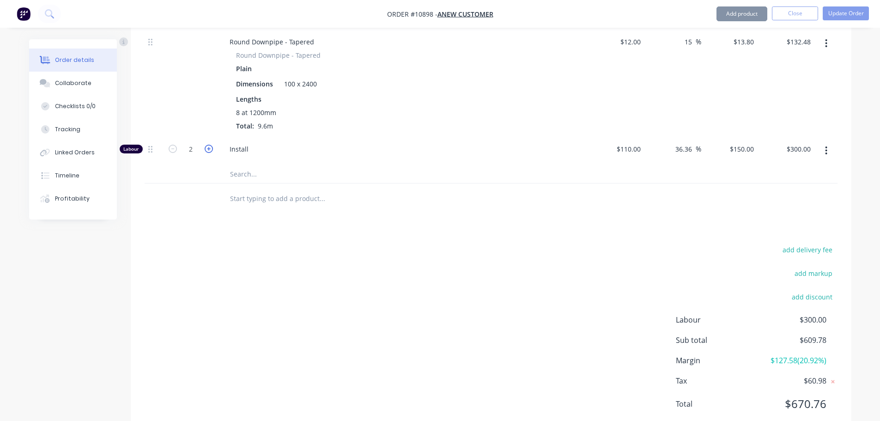
type input "$450.00"
click at [208, 145] on icon "button" at bounding box center [209, 149] width 8 height 8
type input "4"
type input "$600.00"
click at [208, 145] on icon "button" at bounding box center [209, 149] width 8 height 8
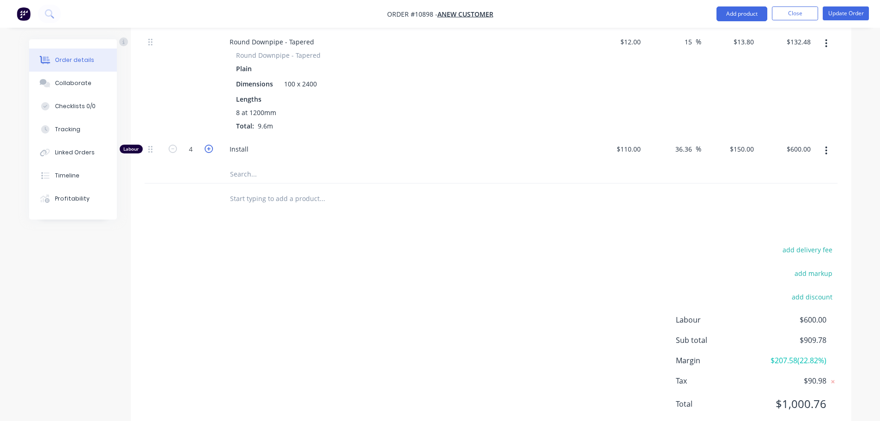
type input "5"
type input "$750.00"
click at [208, 145] on icon "button" at bounding box center [209, 149] width 8 height 8
type input "6"
type input "$900.00"
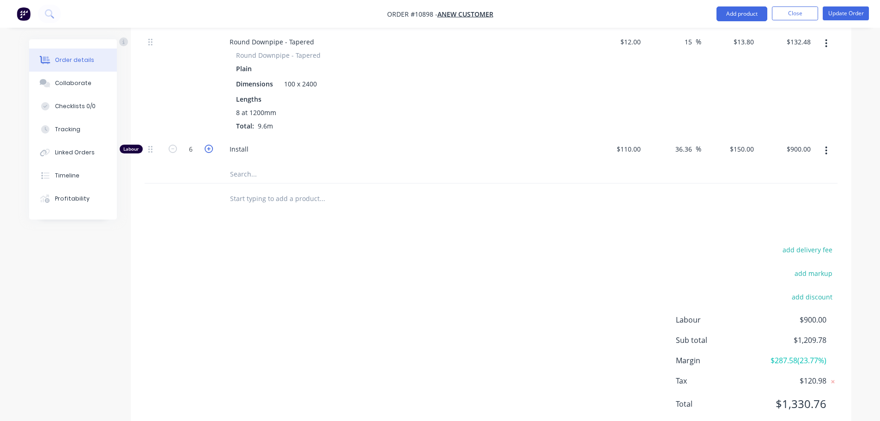
click at [208, 145] on icon "button" at bounding box center [209, 149] width 8 height 8
type input "7"
type input "$1,050.00"
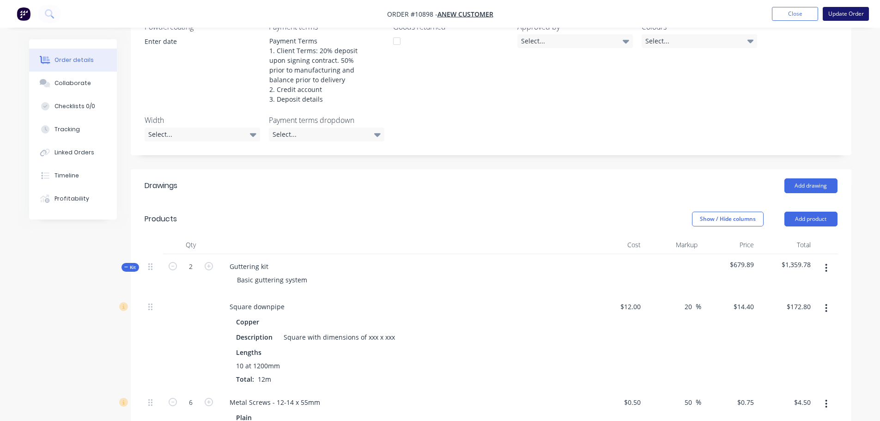
click at [843, 13] on button "Update Order" at bounding box center [845, 14] width 46 height 14
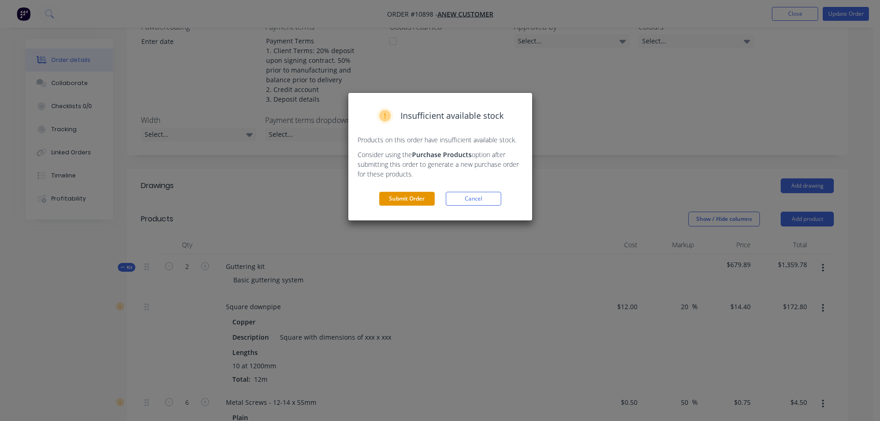
click at [397, 195] on button "Submit Order" at bounding box center [406, 199] width 55 height 14
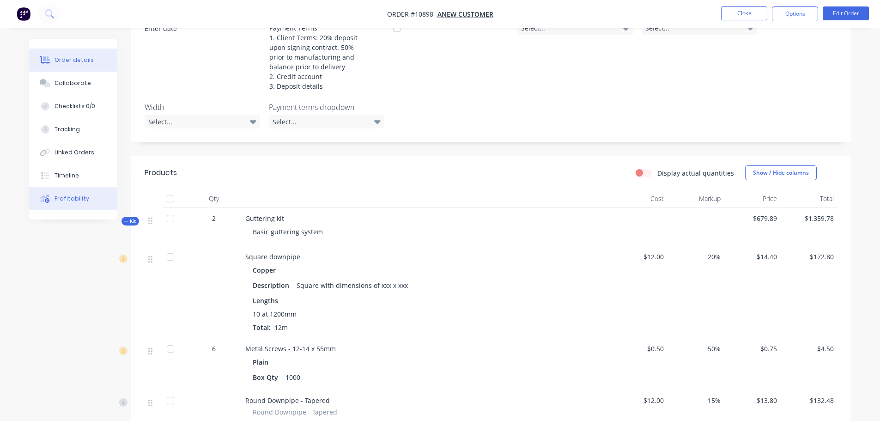
click at [67, 199] on div "Profitability" at bounding box center [71, 198] width 35 height 8
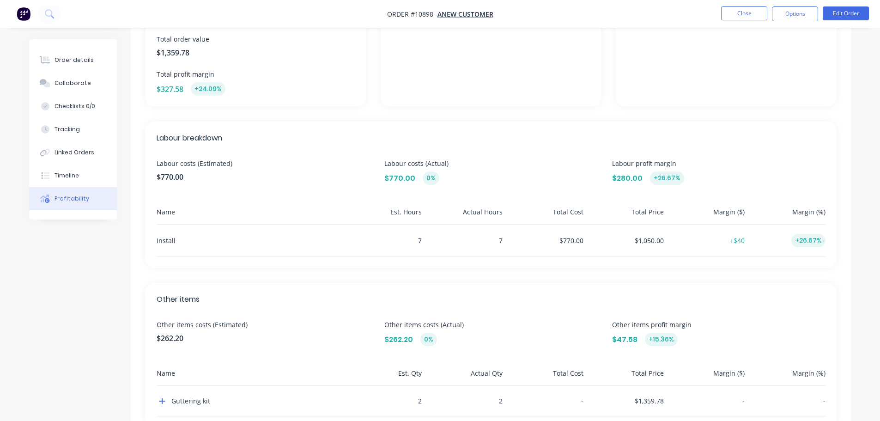
scroll to position [195, 0]
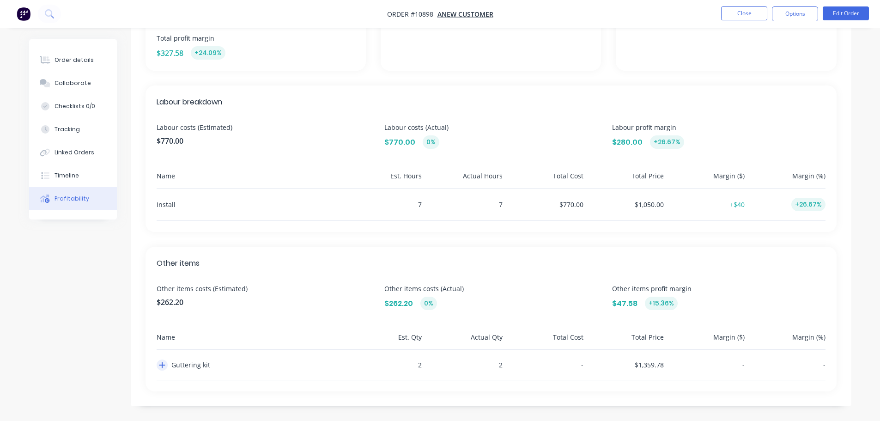
click at [162, 364] on icon "button" at bounding box center [162, 365] width 6 height 6
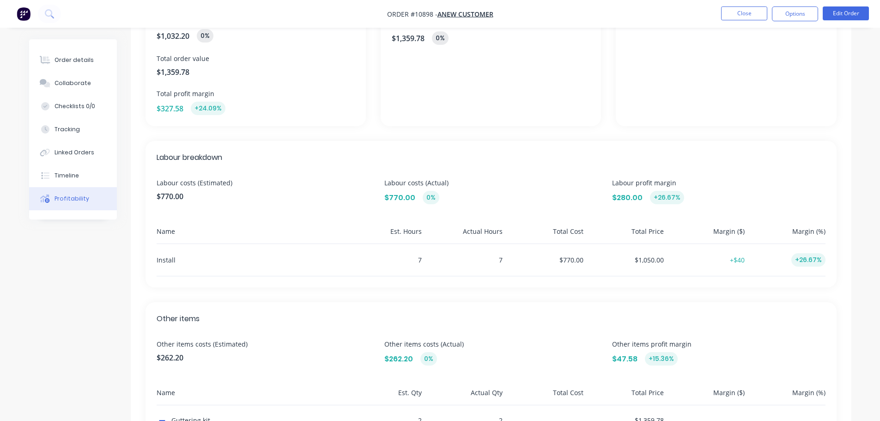
scroll to position [15, 0]
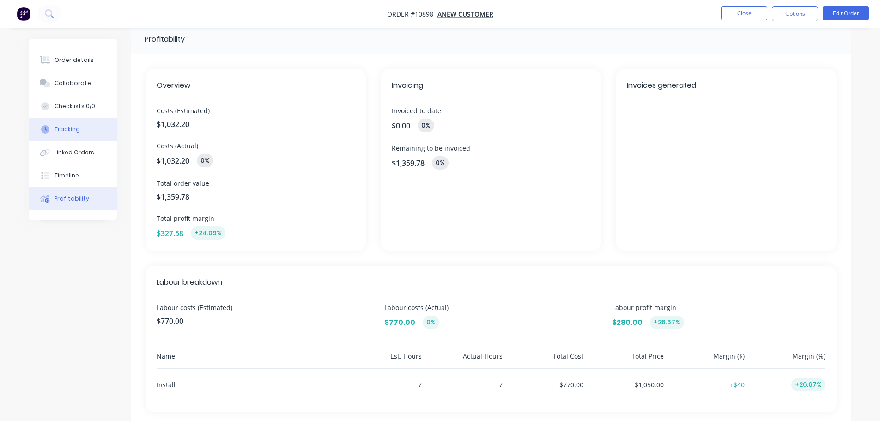
click at [73, 125] on div "Tracking" at bounding box center [66, 129] width 25 height 8
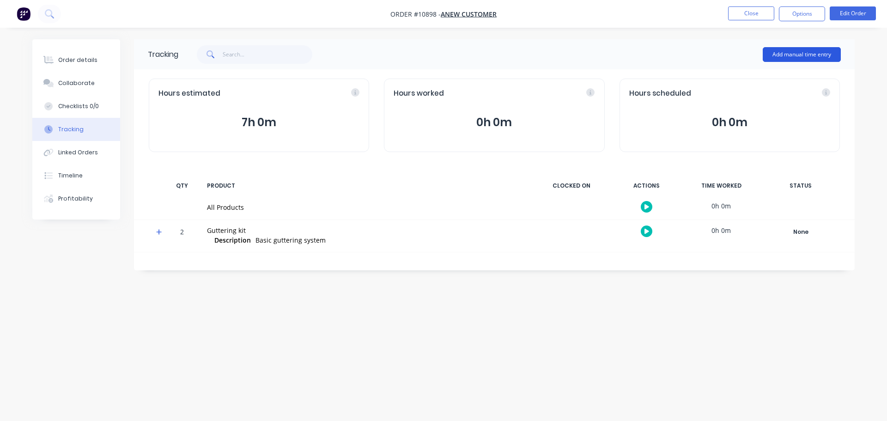
click at [787, 52] on button "Add manual time entry" at bounding box center [801, 54] width 78 height 15
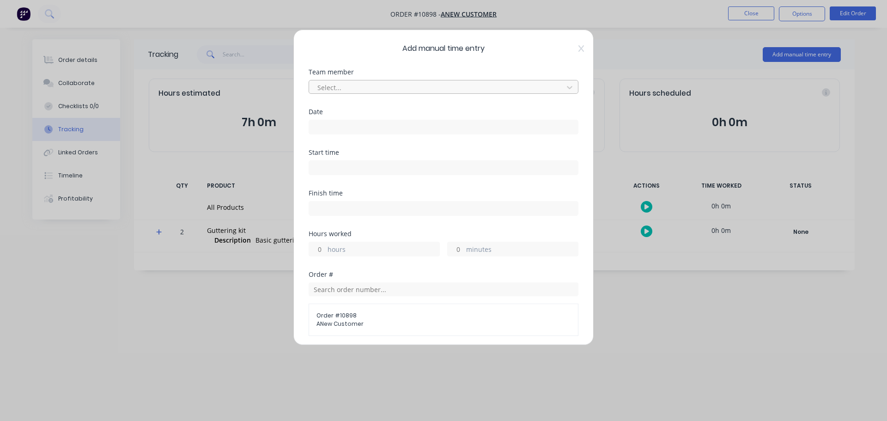
click at [371, 88] on div at bounding box center [437, 88] width 242 height 12
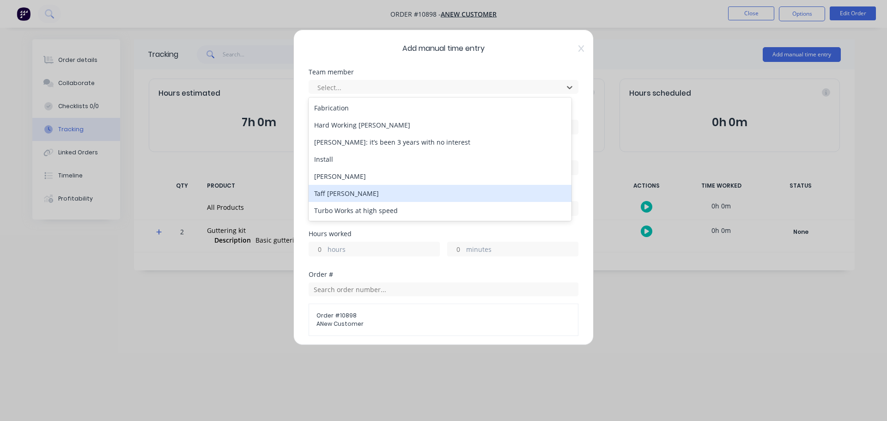
click at [352, 193] on div "Taff Sparkes" at bounding box center [439, 193] width 263 height 17
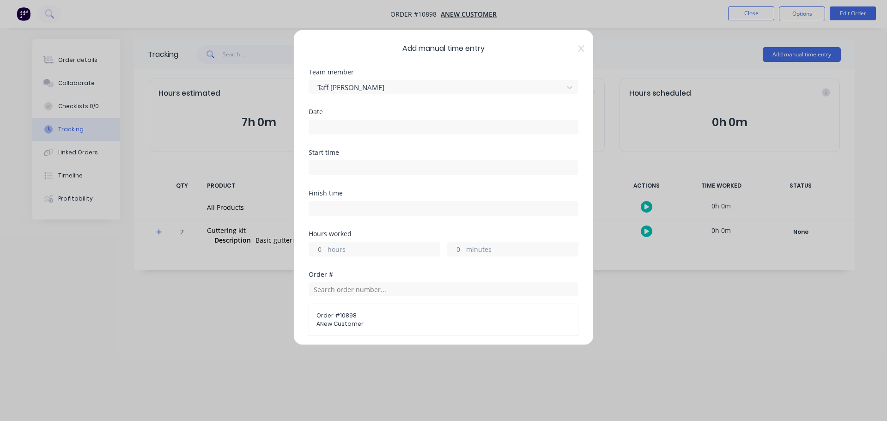
click at [328, 126] on input at bounding box center [443, 127] width 269 height 14
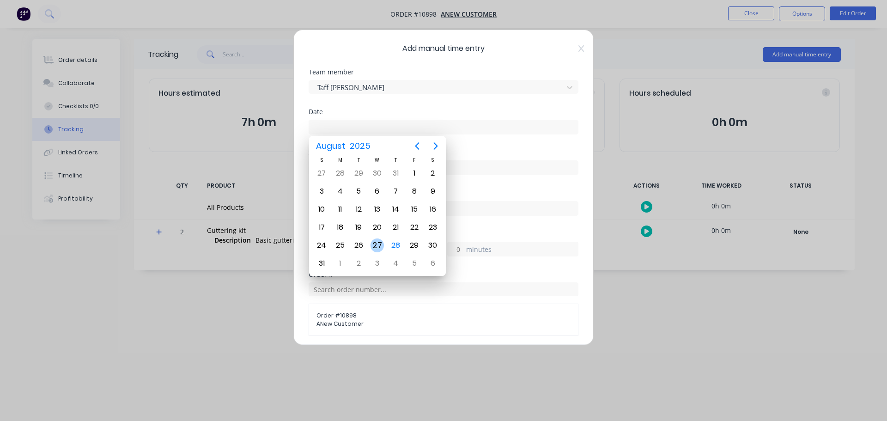
click at [378, 243] on div "27" at bounding box center [377, 245] width 14 height 14
type input "27/08/2025"
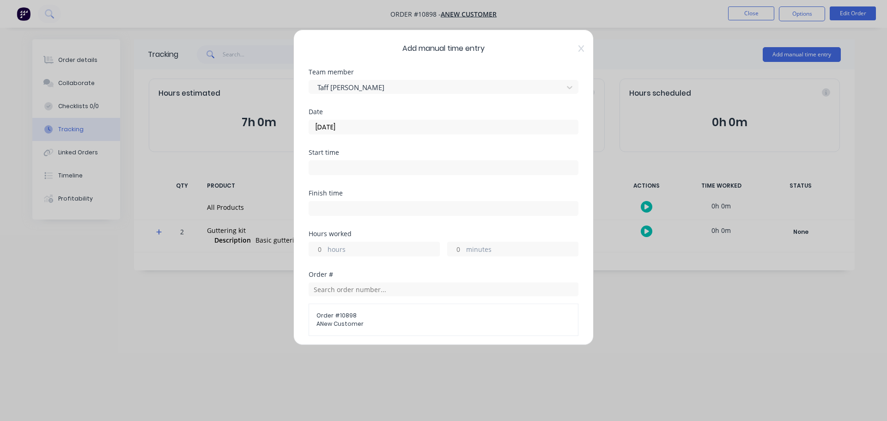
click at [349, 167] on input at bounding box center [443, 168] width 269 height 14
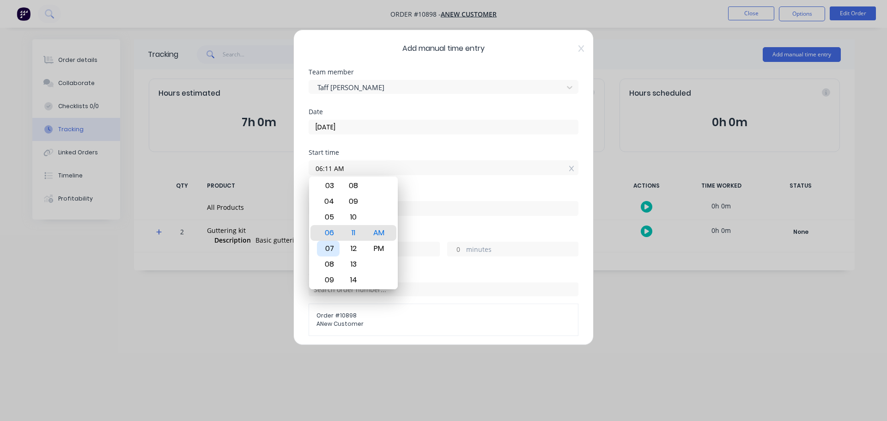
click at [328, 247] on div "07" at bounding box center [328, 249] width 23 height 16
type input "07:11 AM"
click at [457, 187] on div "Start time 07:11 AM" at bounding box center [443, 169] width 270 height 41
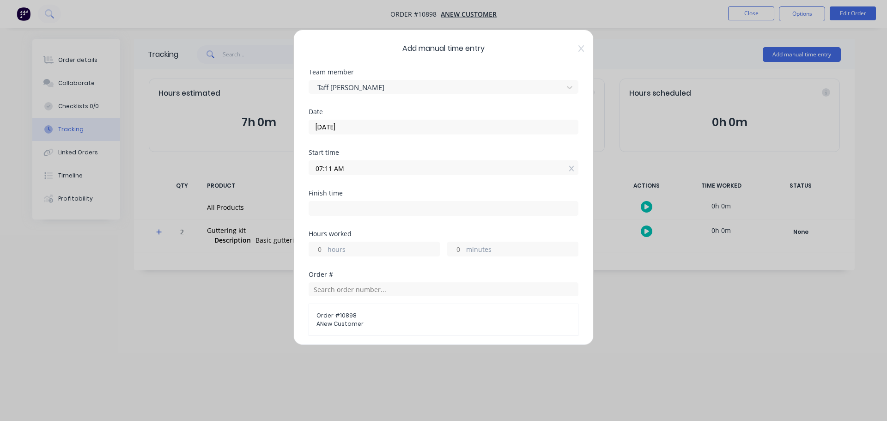
click at [324, 250] on input "hours" at bounding box center [317, 249] width 16 height 14
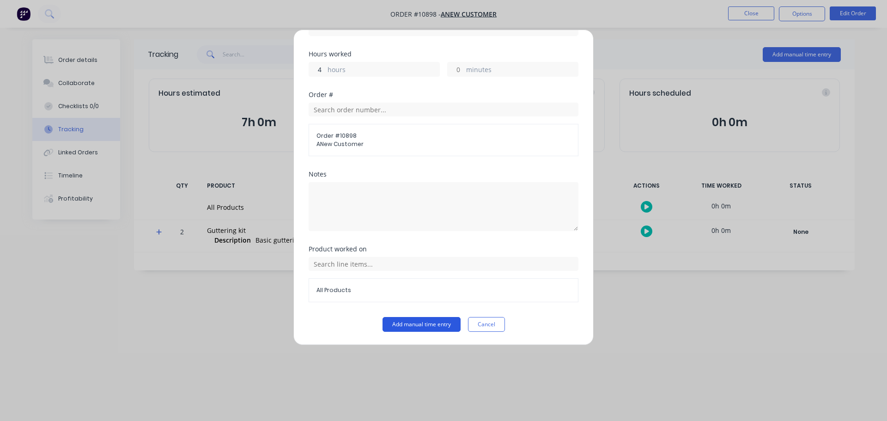
type input "4"
type input "11:11 AM"
click at [402, 322] on button "Add manual time entry" at bounding box center [421, 324] width 78 height 15
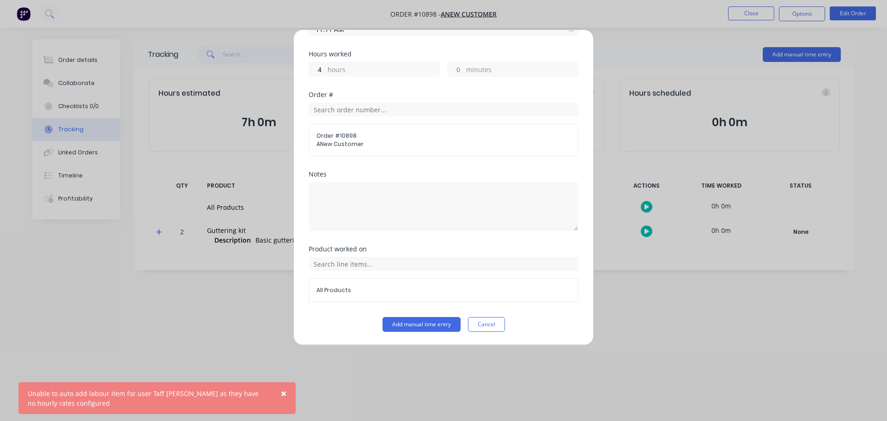
click at [285, 391] on span "×" at bounding box center [284, 392] width 6 height 13
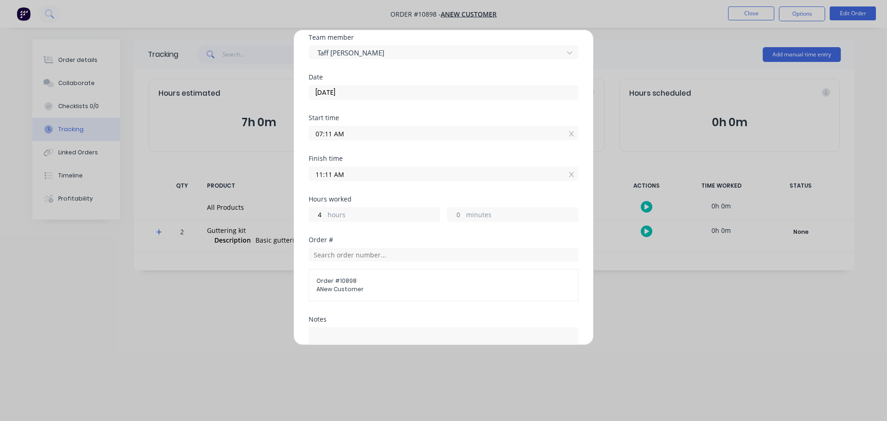
scroll to position [0, 0]
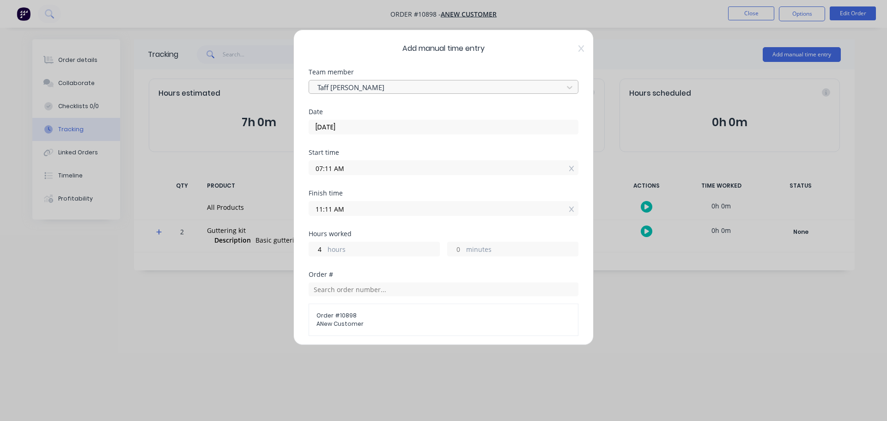
click at [364, 84] on div at bounding box center [437, 88] width 242 height 12
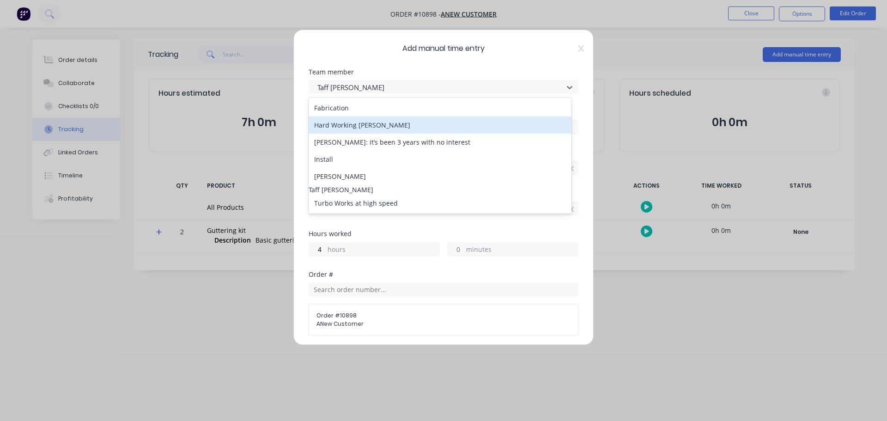
click at [345, 124] on div "Hard Working Joe" at bounding box center [439, 124] width 263 height 17
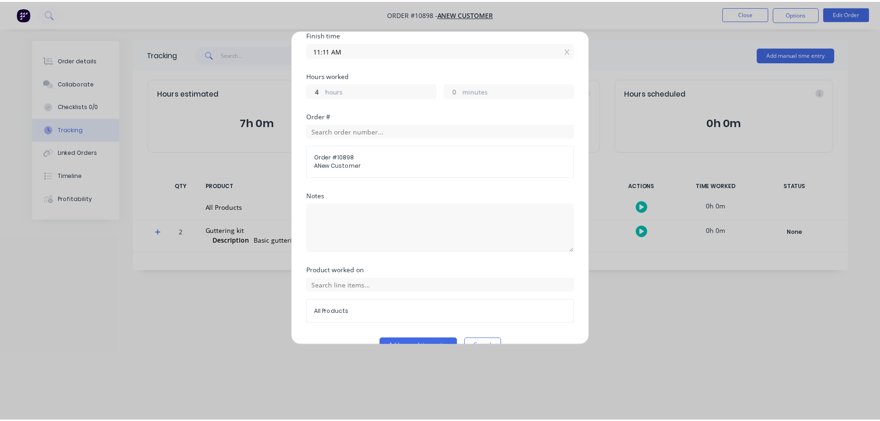
scroll to position [180, 0]
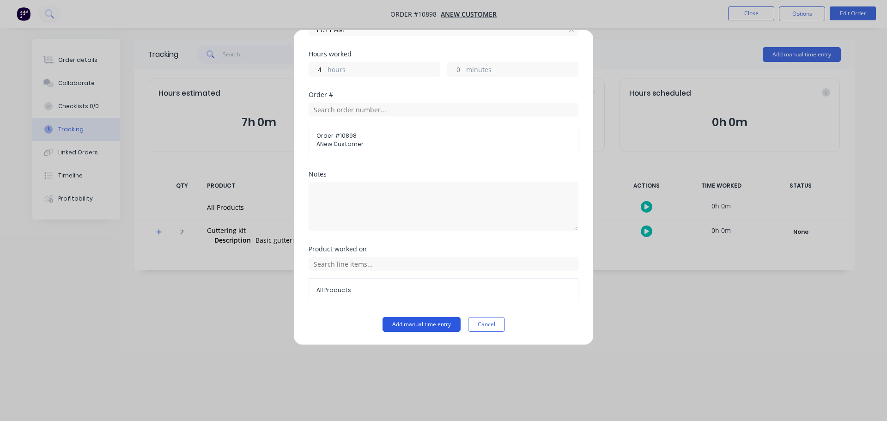
click at [404, 323] on button "Add manual time entry" at bounding box center [421, 324] width 78 height 15
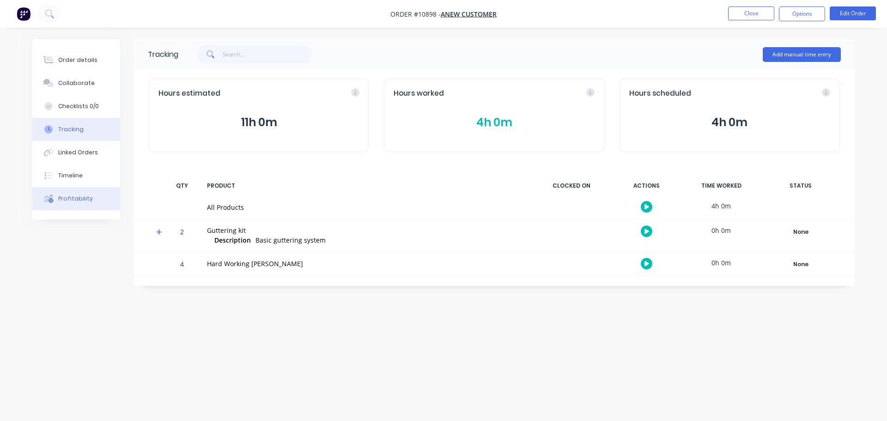
click at [84, 199] on div "Profitability" at bounding box center [75, 198] width 35 height 8
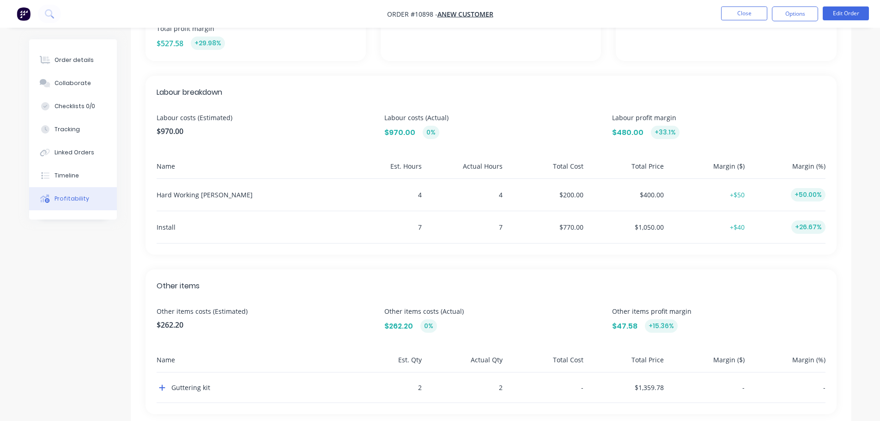
scroll to position [228, 0]
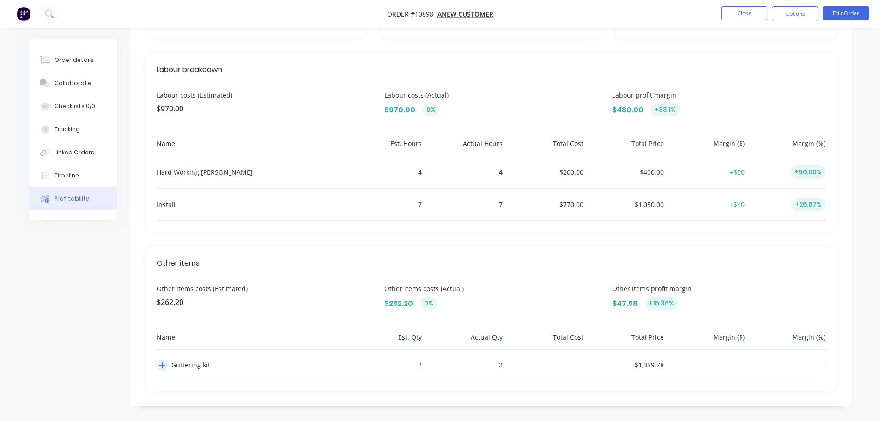
click at [160, 368] on icon "button" at bounding box center [162, 364] width 6 height 7
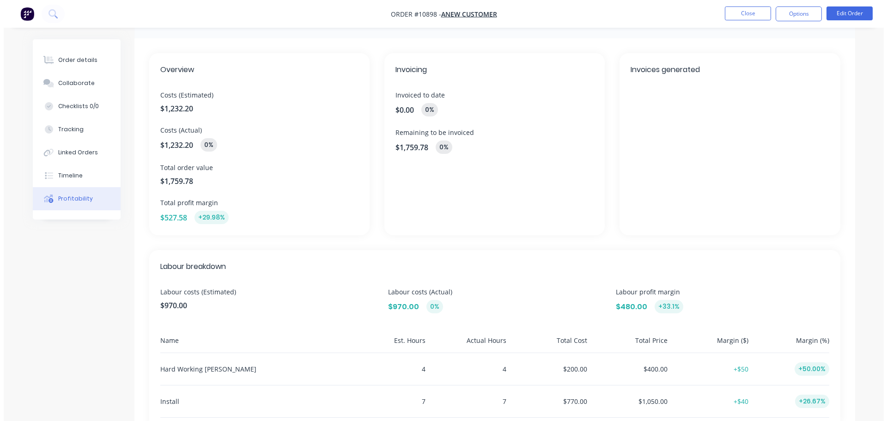
scroll to position [0, 0]
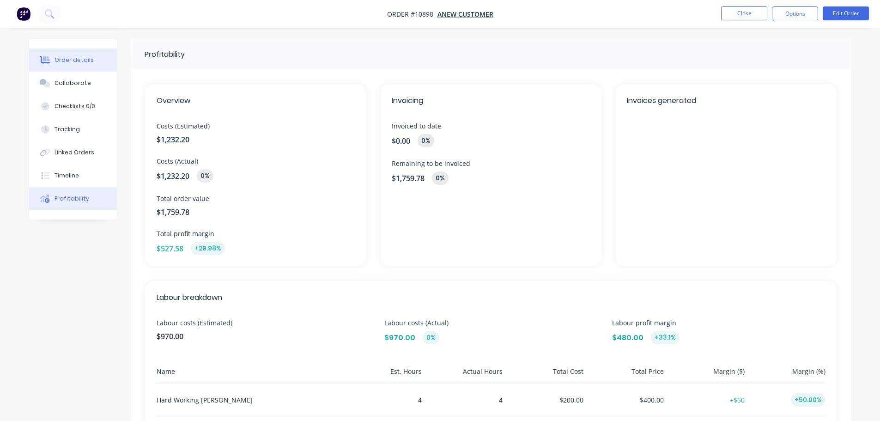
click at [75, 61] on div "Order details" at bounding box center [73, 60] width 39 height 8
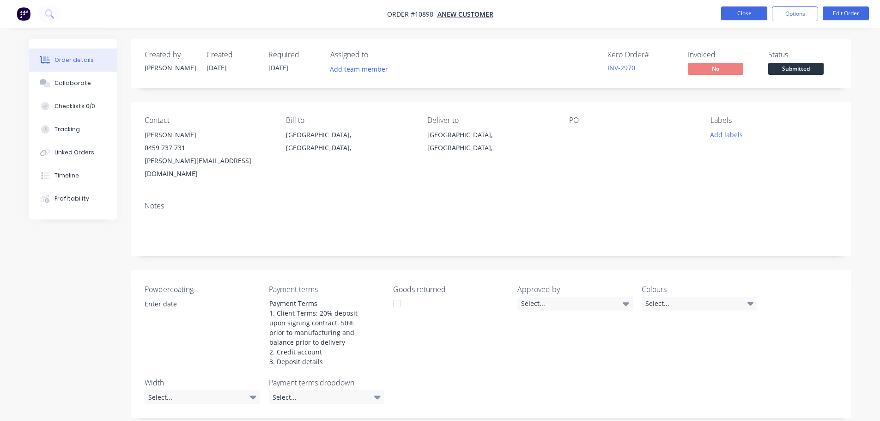
click at [754, 14] on button "Close" at bounding box center [744, 13] width 46 height 14
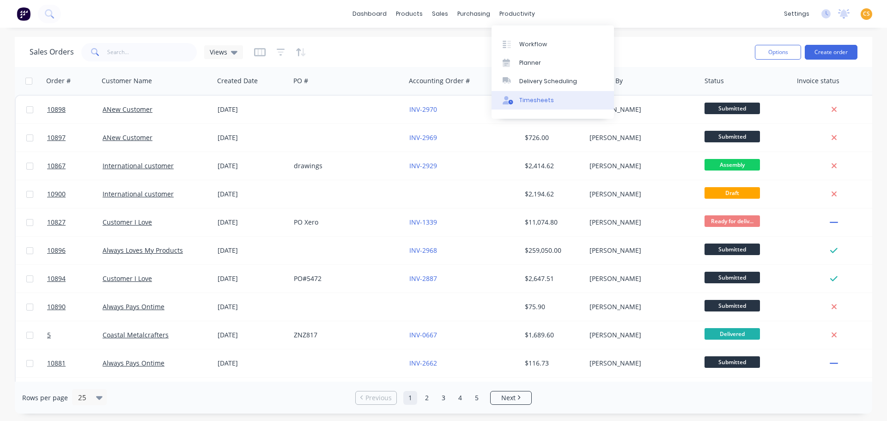
click at [537, 103] on div "Timesheets" at bounding box center [536, 100] width 35 height 8
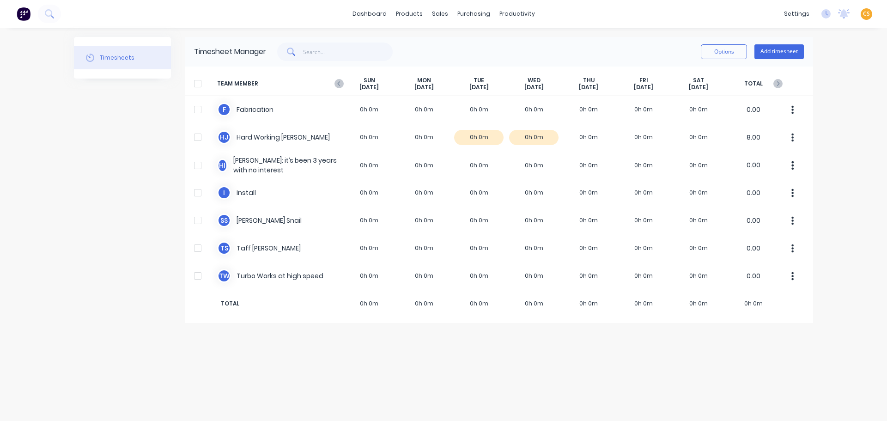
click at [849, 89] on div "dashboard products sales purchasing productivity dashboard products Product Cat…" at bounding box center [443, 210] width 887 height 421
click at [436, 48] on div "Product Catalogue" at bounding box center [449, 44] width 57 height 8
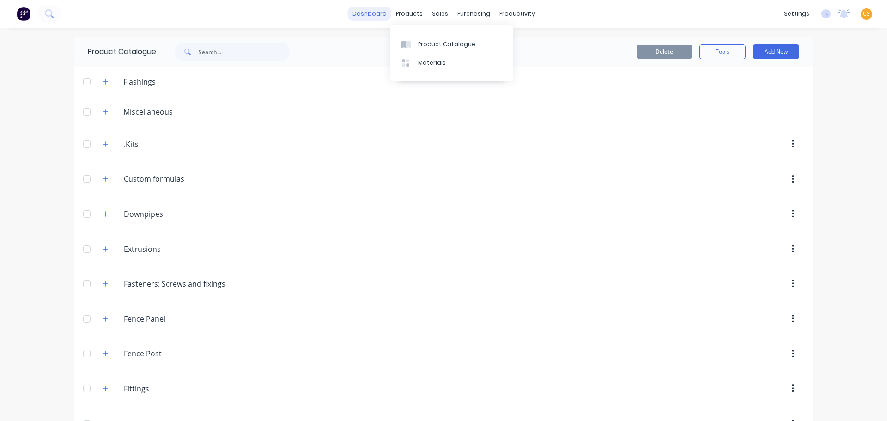
click at [367, 17] on link "dashboard" at bounding box center [369, 14] width 43 height 14
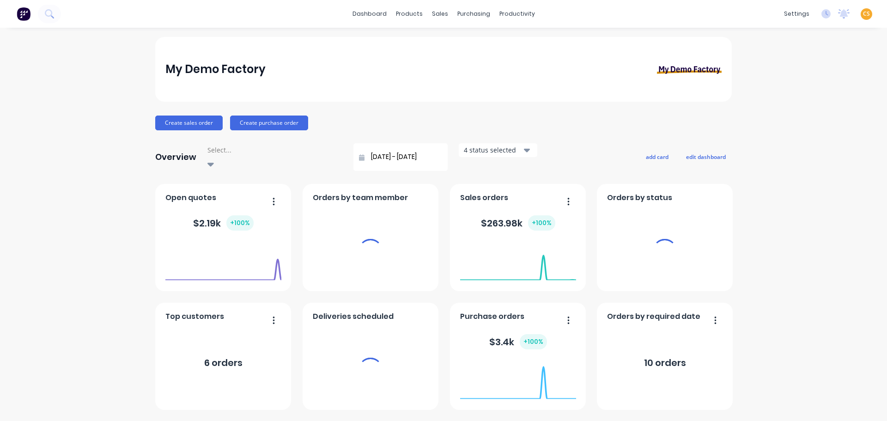
click at [863, 13] on span "CS" at bounding box center [866, 14] width 7 height 8
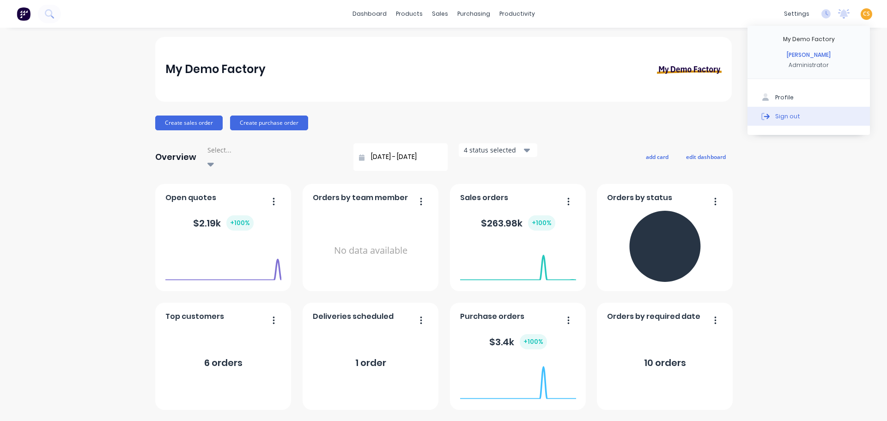
click at [792, 120] on button "Sign out" at bounding box center [808, 116] width 122 height 18
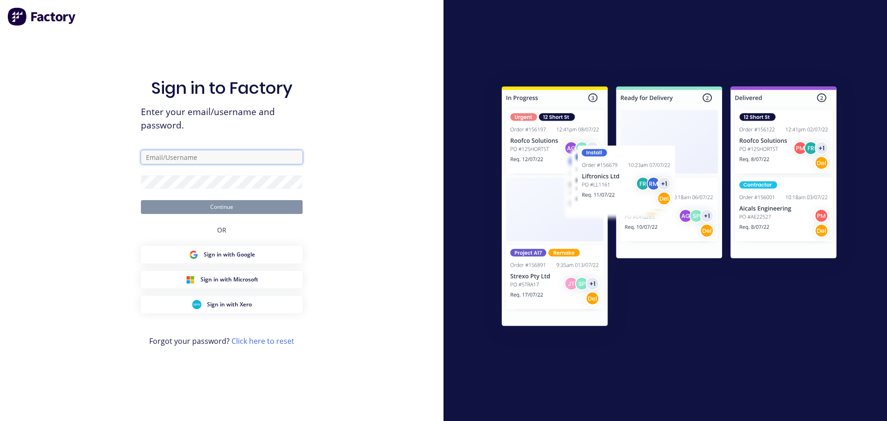
click at [200, 158] on input "text" at bounding box center [222, 157] width 162 height 14
click at [196, 156] on input "text" at bounding box center [222, 157] width 162 height 14
paste input "team+cathydemo@factory.app"
type input "team+cathydemo@factory.app"
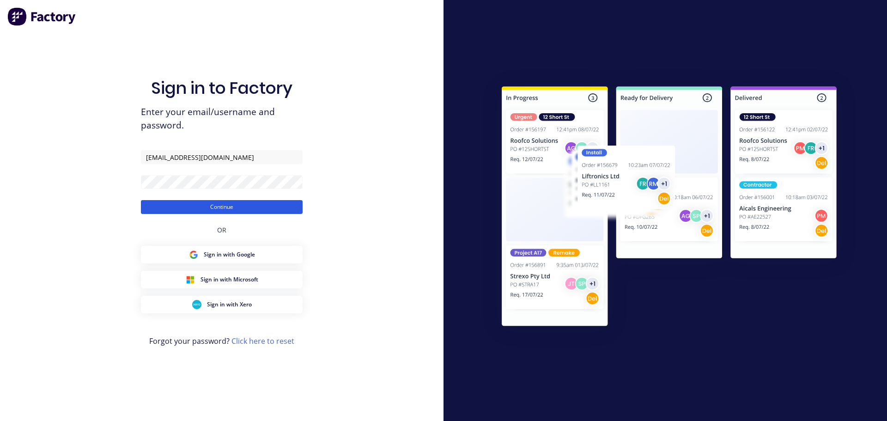
click at [165, 207] on button "Continue" at bounding box center [222, 207] width 162 height 14
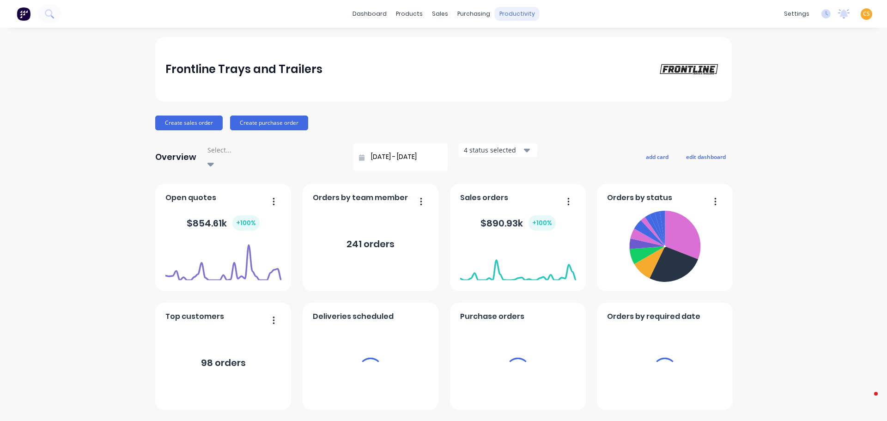
click at [516, 15] on div "productivity" at bounding box center [517, 14] width 45 height 14
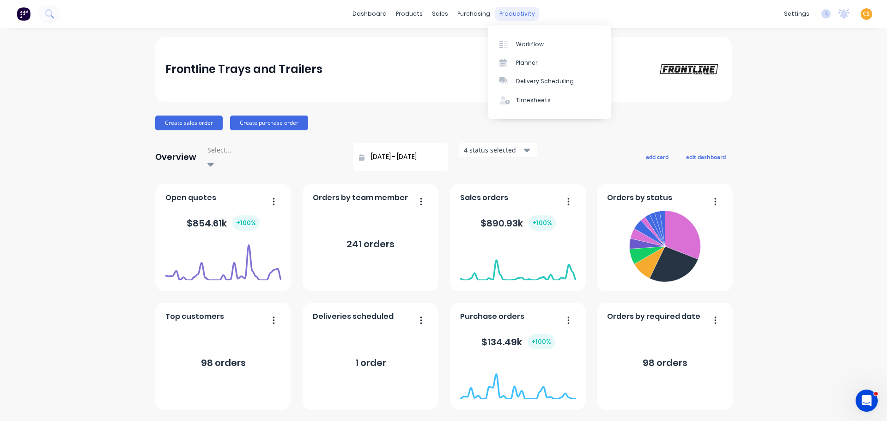
click at [510, 12] on div "productivity" at bounding box center [517, 14] width 45 height 14
click at [536, 100] on div "Timesheets" at bounding box center [533, 100] width 35 height 8
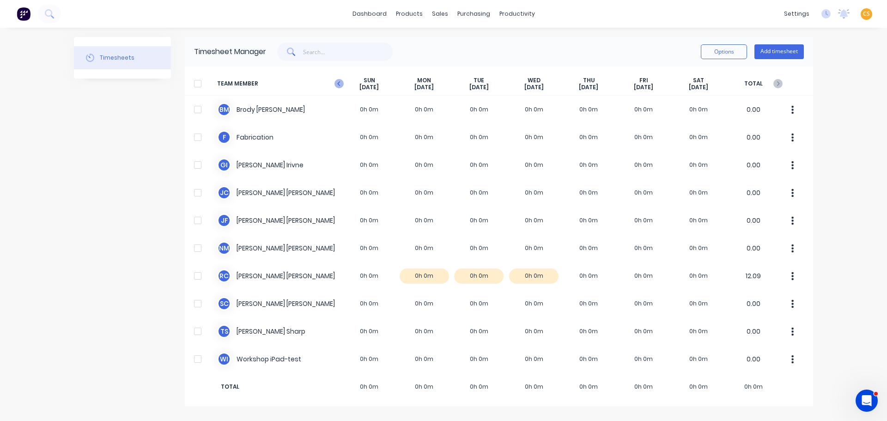
click at [340, 85] on icon "button" at bounding box center [338, 83] width 9 height 9
click at [374, 16] on link "dashboard" at bounding box center [369, 14] width 43 height 14
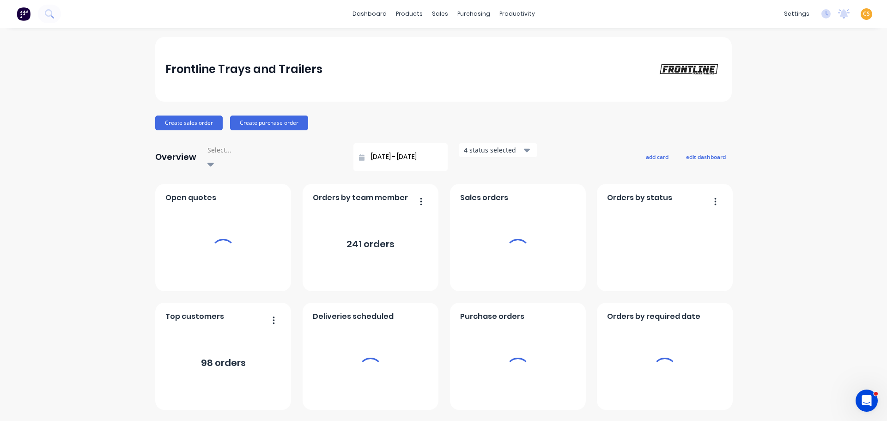
click at [863, 14] on span "CS" at bounding box center [866, 14] width 7 height 8
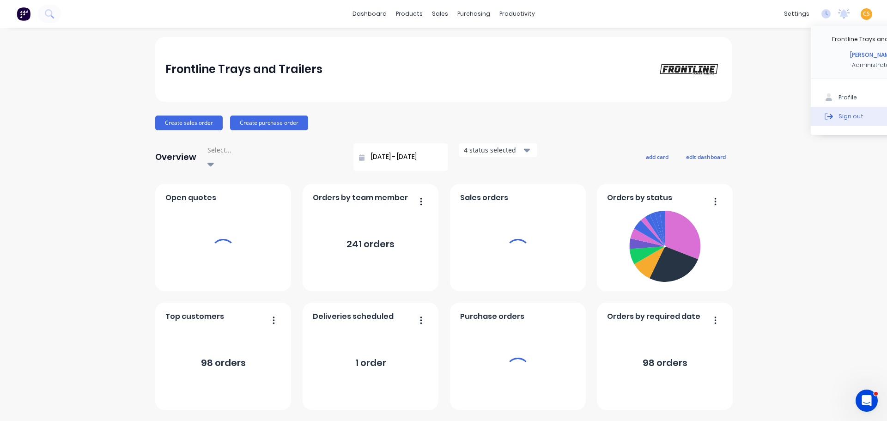
click at [840, 116] on div "Sign out" at bounding box center [850, 116] width 25 height 8
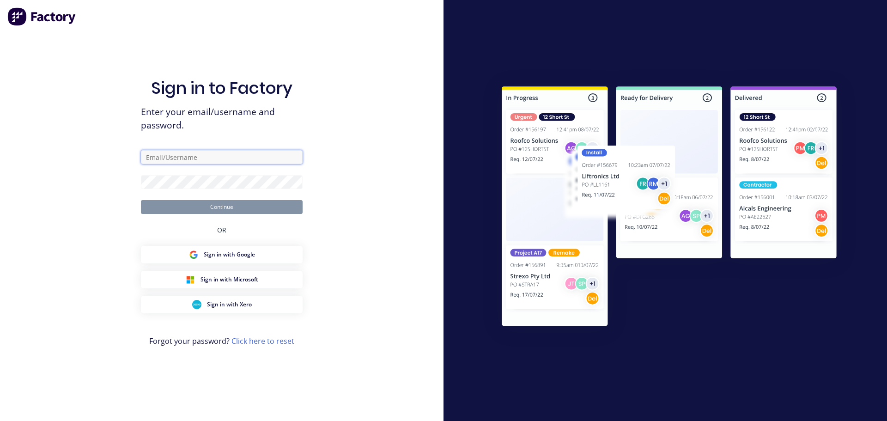
click at [193, 156] on input "text" at bounding box center [222, 157] width 162 height 14
click at [271, 155] on input "text" at bounding box center [222, 157] width 162 height 14
paste input "team+cathydemo@factory.app"
type input "team+cathydemo@factory.app"
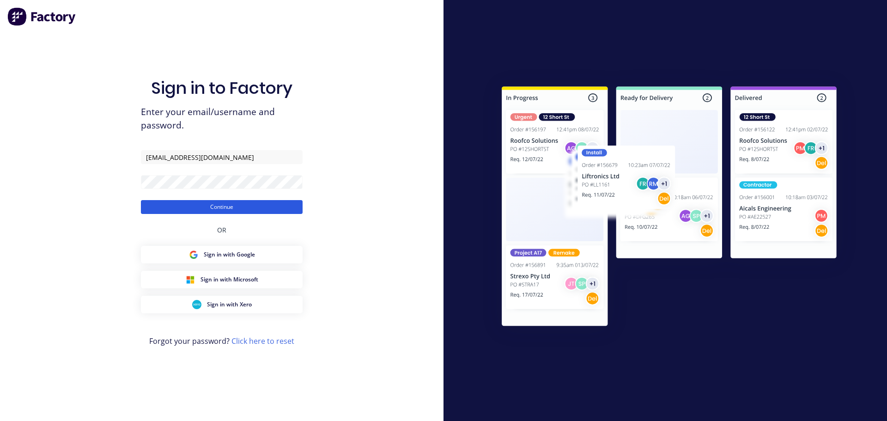
click at [162, 205] on button "Continue" at bounding box center [222, 207] width 162 height 14
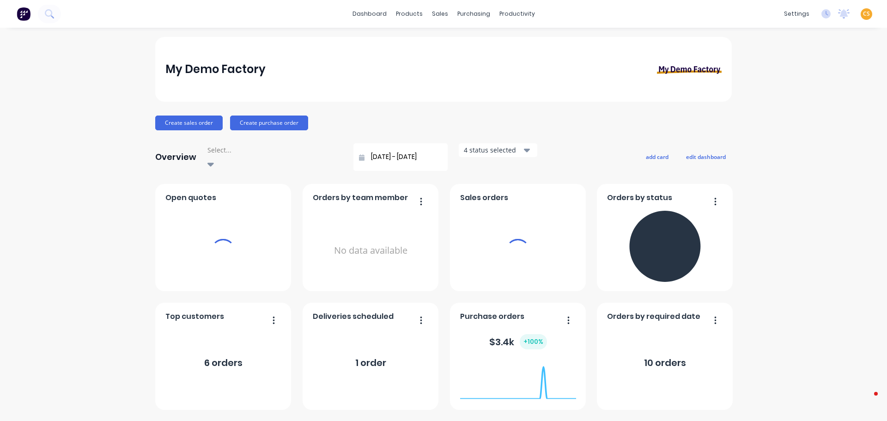
click at [507, 13] on div "productivity" at bounding box center [517, 14] width 45 height 14
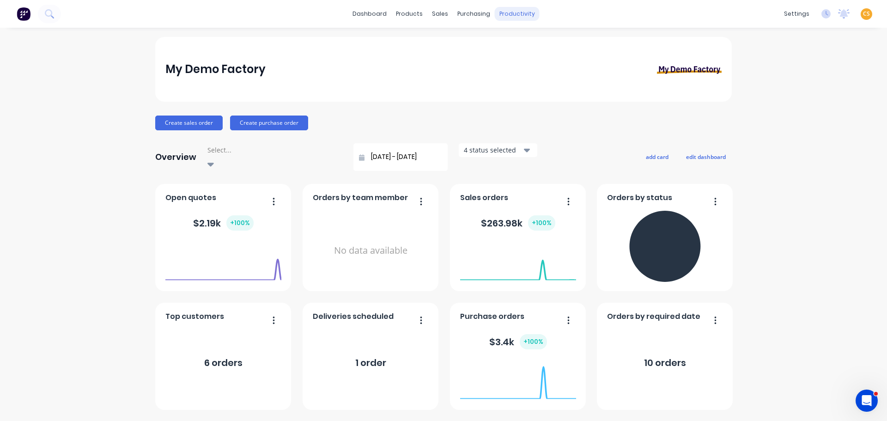
click at [514, 14] on div "productivity" at bounding box center [517, 14] width 45 height 14
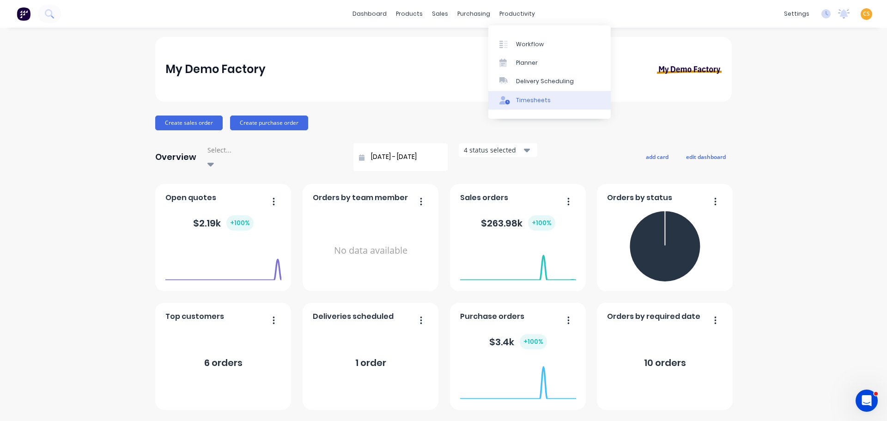
click at [528, 102] on div "Timesheets" at bounding box center [533, 100] width 35 height 8
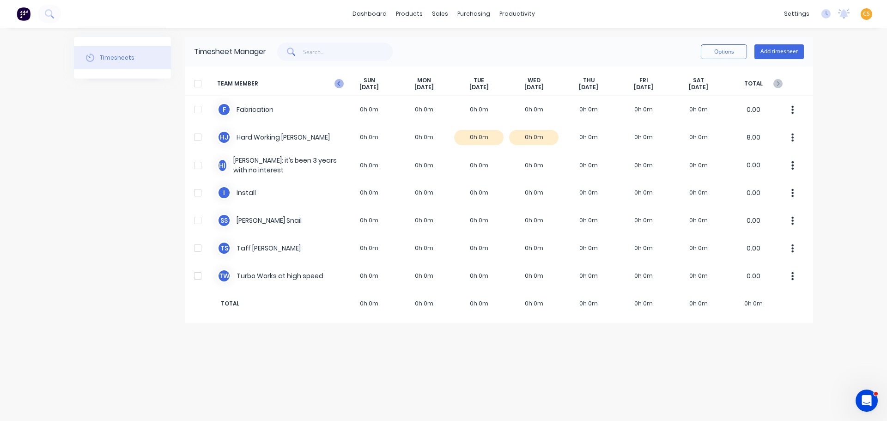
click at [340, 84] on icon "button" at bounding box center [338, 83] width 9 height 9
click at [859, 398] on icon "Open Intercom Messenger" at bounding box center [864, 399] width 15 height 15
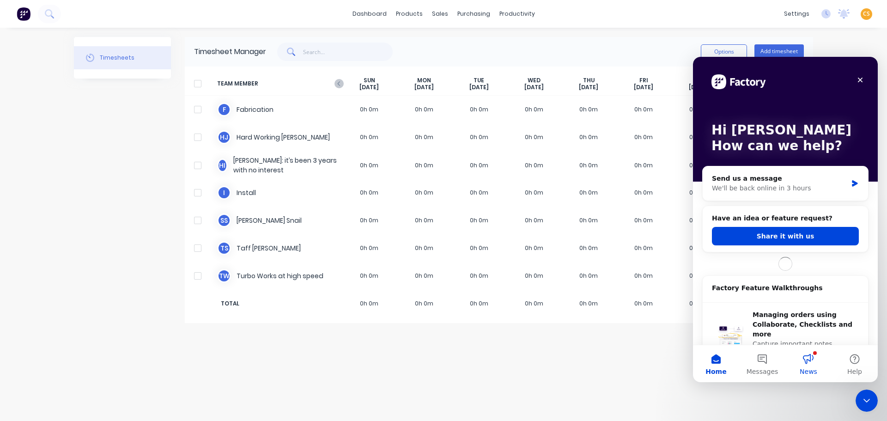
click at [808, 360] on button "News" at bounding box center [808, 363] width 46 height 37
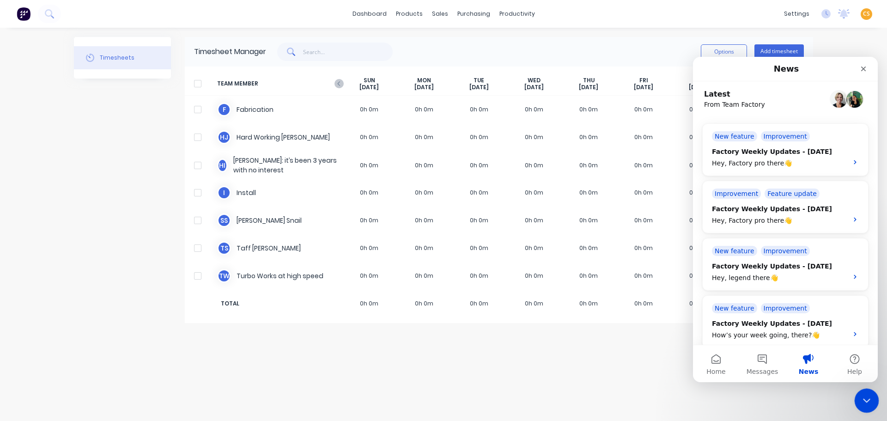
click at [862, 399] on icon "Close Intercom Messenger" at bounding box center [864, 398] width 11 height 11
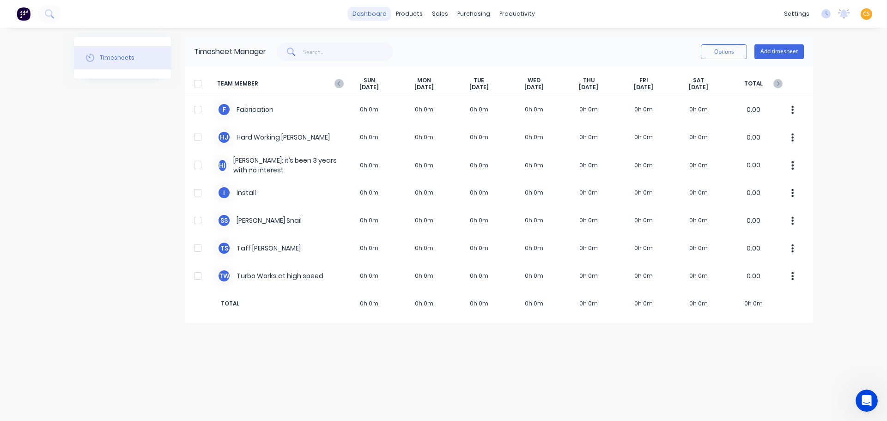
click at [370, 11] on link "dashboard" at bounding box center [369, 14] width 43 height 14
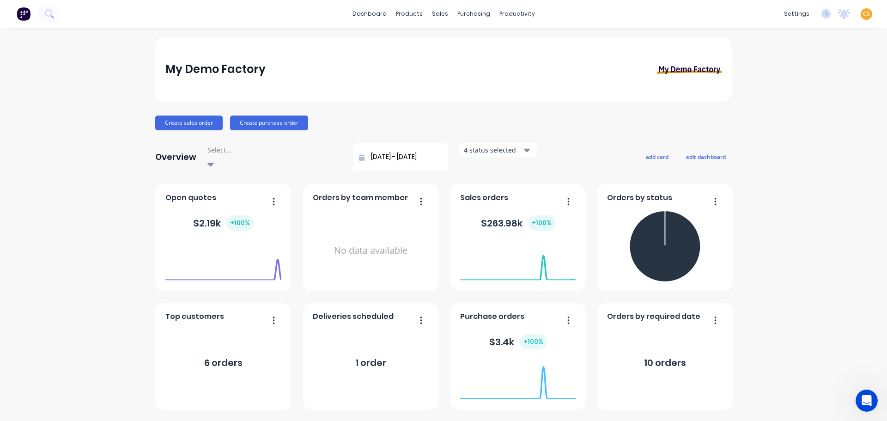
click at [863, 16] on span "CS" at bounding box center [866, 14] width 7 height 8
click at [781, 119] on div "Sign out" at bounding box center [787, 116] width 25 height 8
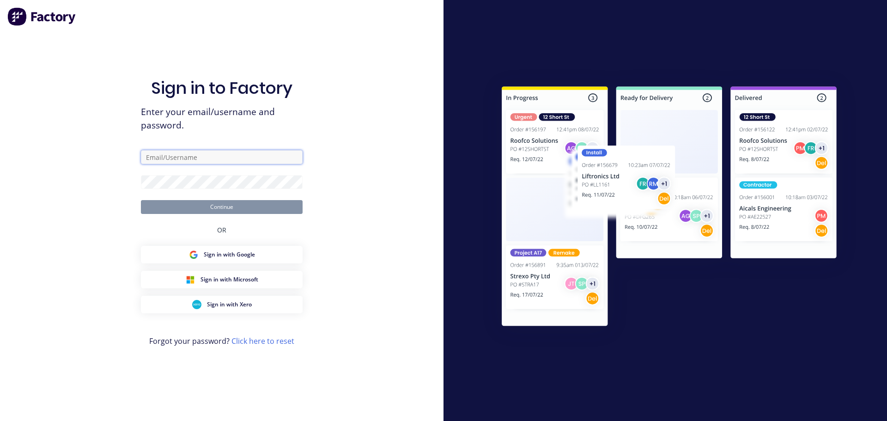
click at [181, 153] on input "text" at bounding box center [222, 157] width 162 height 14
paste input "team+cathydemo@forktorque.com.au"
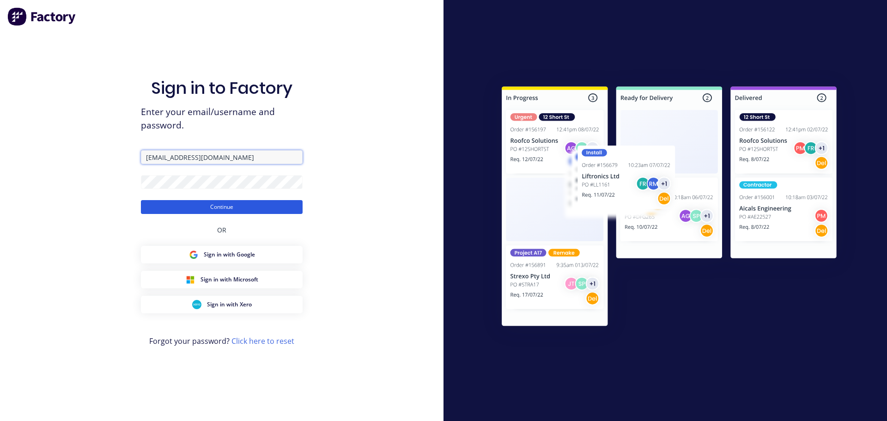
type input "team+cathydemo@forktorque.com.au"
click at [180, 209] on button "Continue" at bounding box center [222, 207] width 162 height 14
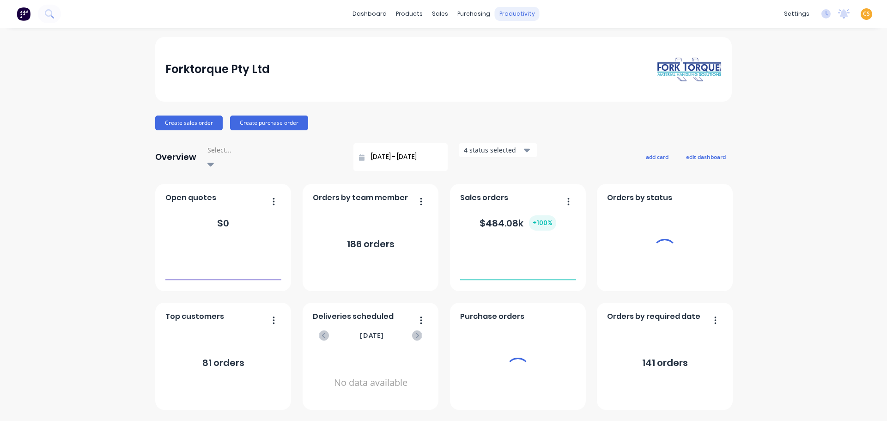
click at [514, 14] on div "productivity" at bounding box center [517, 14] width 45 height 14
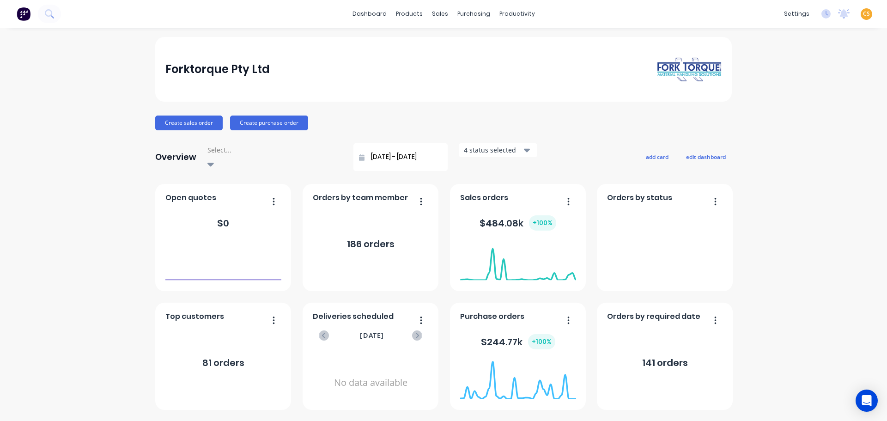
click at [579, 15] on div "dashboard products sales purchasing productivity dashboard products Product Cat…" at bounding box center [443, 14] width 887 height 28
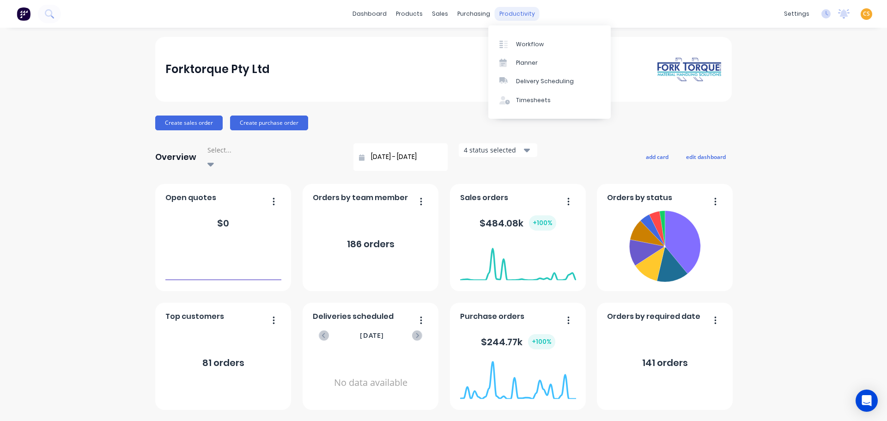
click at [504, 15] on div "productivity" at bounding box center [517, 14] width 45 height 14
click at [523, 98] on div "Timesheets" at bounding box center [533, 100] width 35 height 8
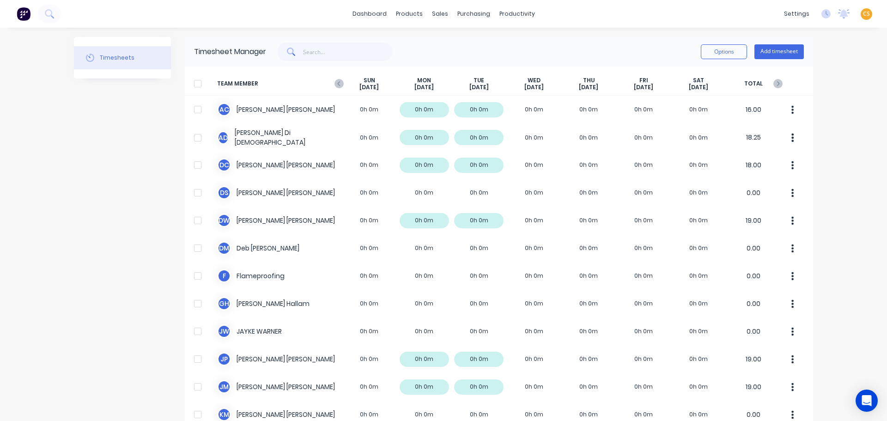
click at [836, 101] on div "dashboard products sales purchasing productivity dashboard products Product Cat…" at bounding box center [443, 210] width 887 height 421
click at [465, 46] on div "Sales Orders" at bounding box center [471, 44] width 38 height 8
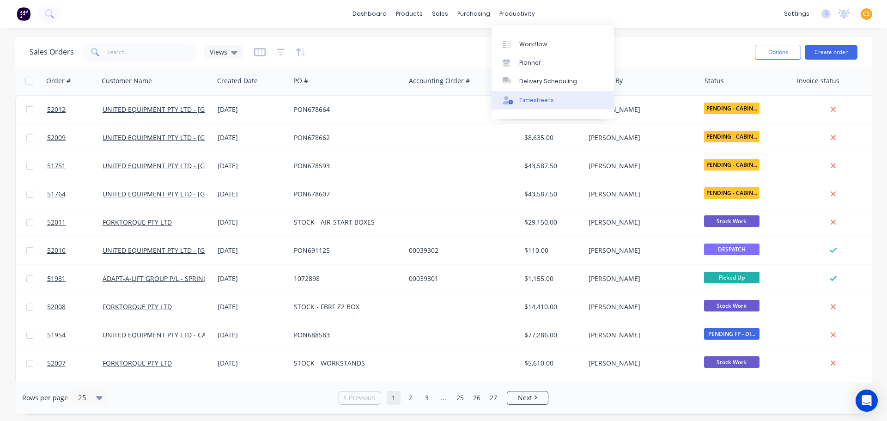
click at [534, 102] on div "Timesheets" at bounding box center [536, 100] width 35 height 8
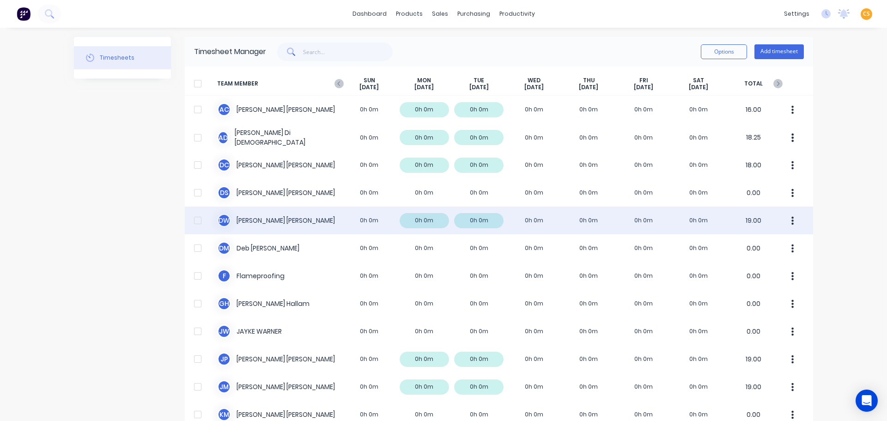
click at [256, 219] on div "D W David Waddy 0h 0m 0h 0m 0h 0m 0h 0m 0h 0m 0h 0m 0h 0m 19.00" at bounding box center [499, 220] width 628 height 28
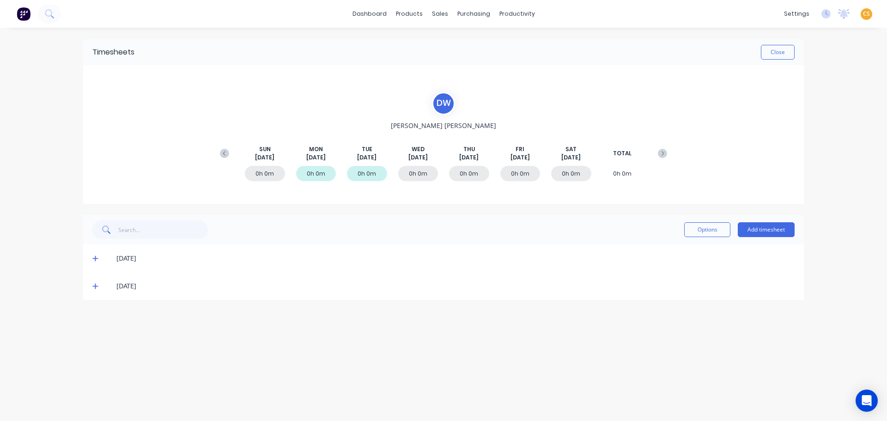
click at [95, 258] on icon at bounding box center [95, 259] width 6 height 6
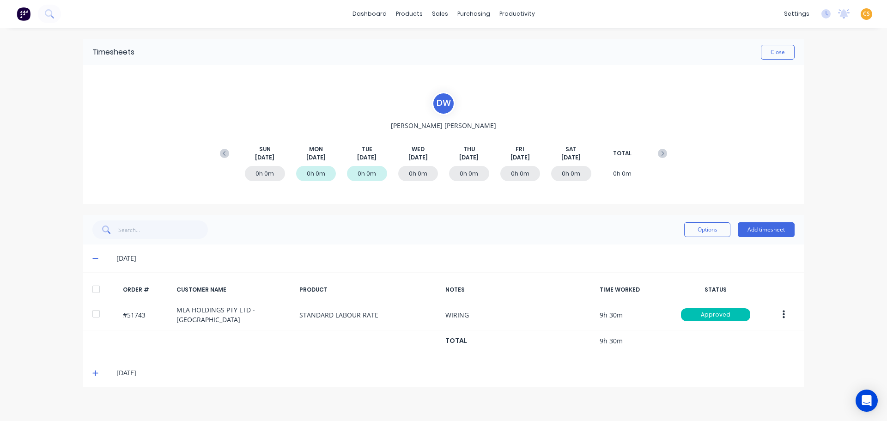
click at [94, 373] on icon at bounding box center [95, 373] width 6 height 6
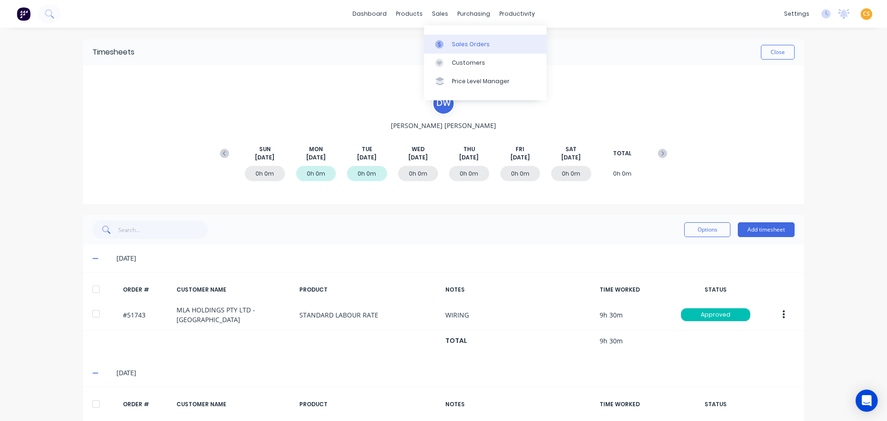
click at [458, 45] on div "Sales Orders" at bounding box center [471, 44] width 38 height 8
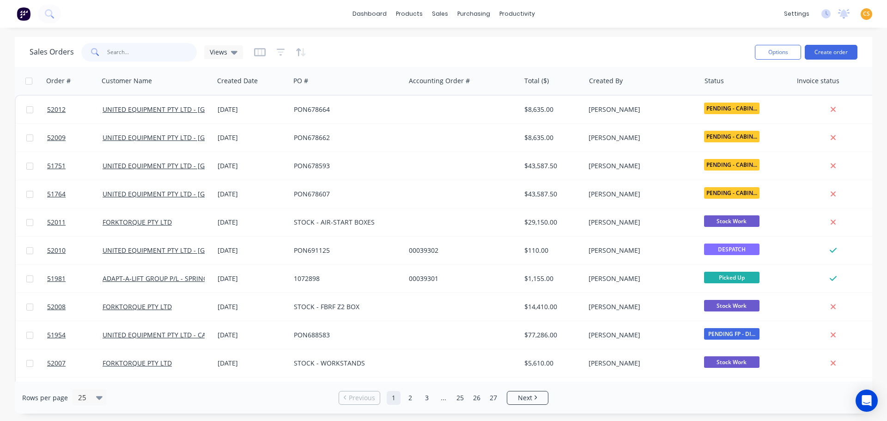
click at [128, 51] on input "text" at bounding box center [152, 52] width 90 height 18
type input "5743"
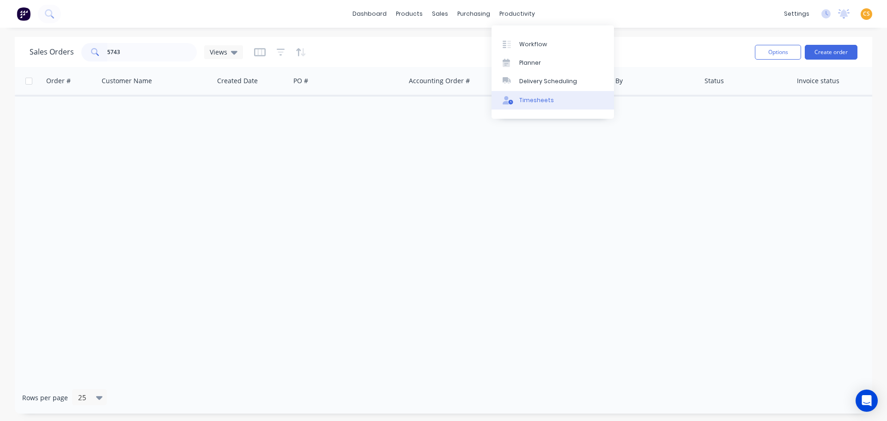
click at [534, 100] on div "Timesheets" at bounding box center [536, 100] width 35 height 8
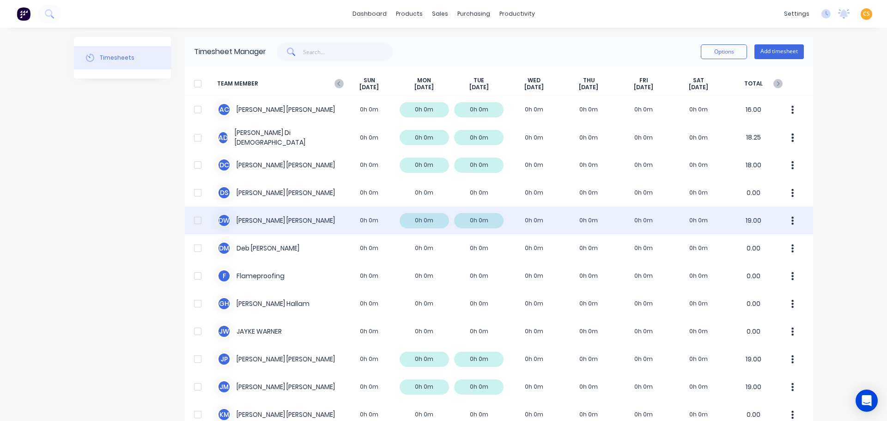
click at [478, 219] on div "D W David Waddy 0h 0m 0h 0m 0h 0m 0h 0m 0h 0m 0h 0m 0h 0m 19.00" at bounding box center [499, 220] width 628 height 28
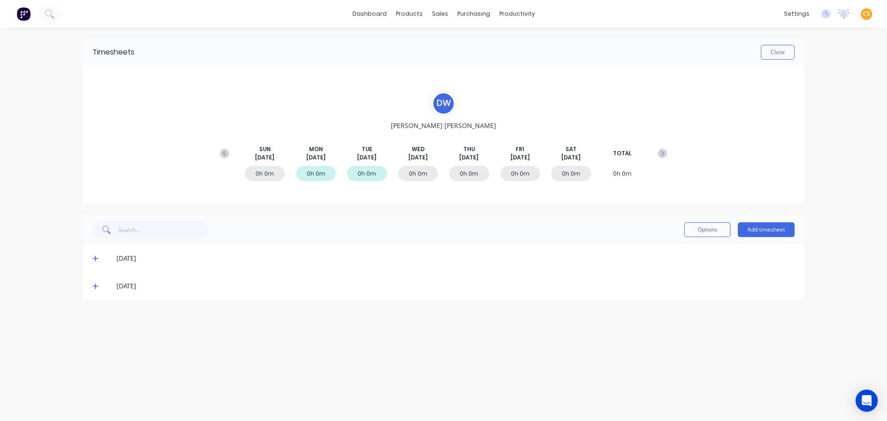
click at [93, 259] on icon at bounding box center [95, 259] width 6 height 6
click at [465, 43] on div "Sales Orders" at bounding box center [474, 44] width 38 height 8
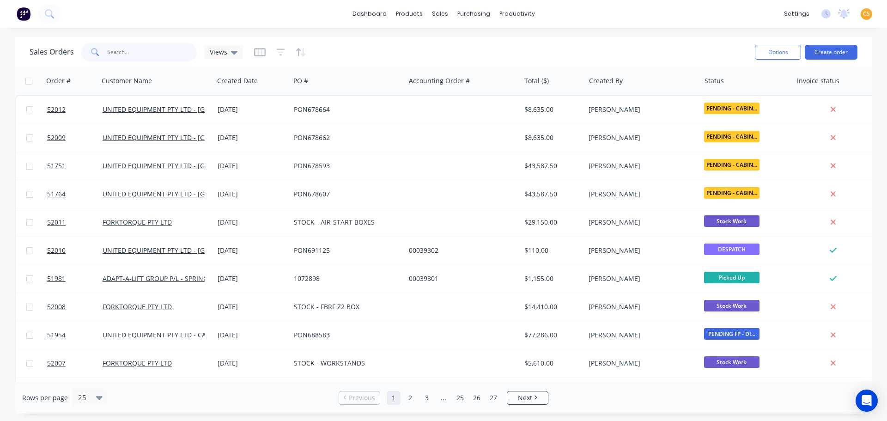
click at [112, 51] on input "text" at bounding box center [152, 52] width 90 height 18
type input "51743"
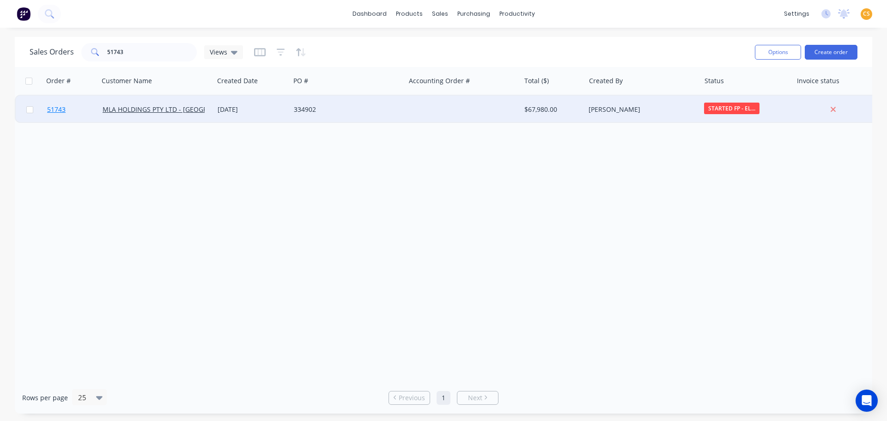
click at [72, 113] on link "51743" at bounding box center [74, 110] width 55 height 28
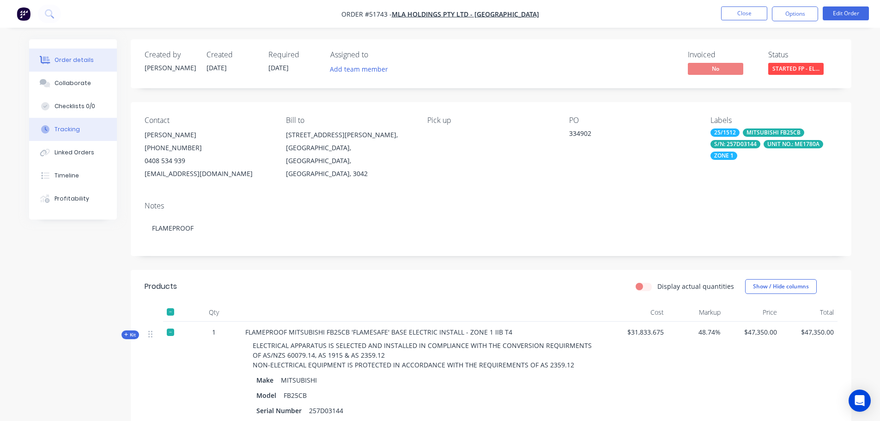
click at [68, 132] on div "Tracking" at bounding box center [66, 129] width 25 height 8
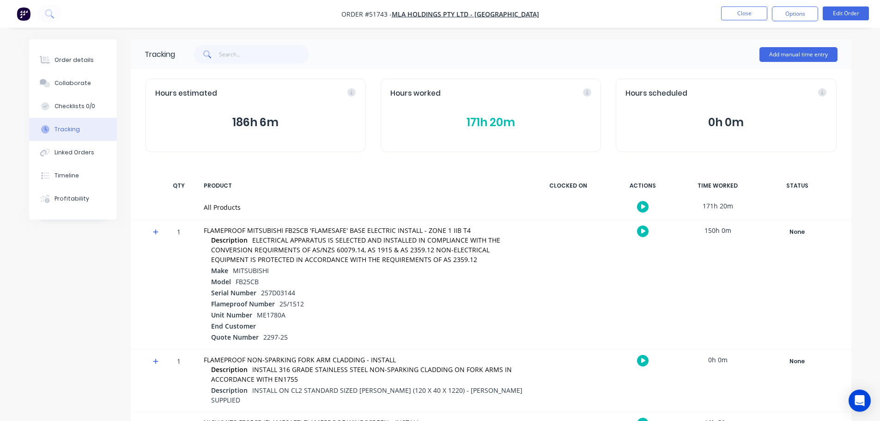
click at [487, 124] on button "171h 20m" at bounding box center [490, 123] width 201 height 18
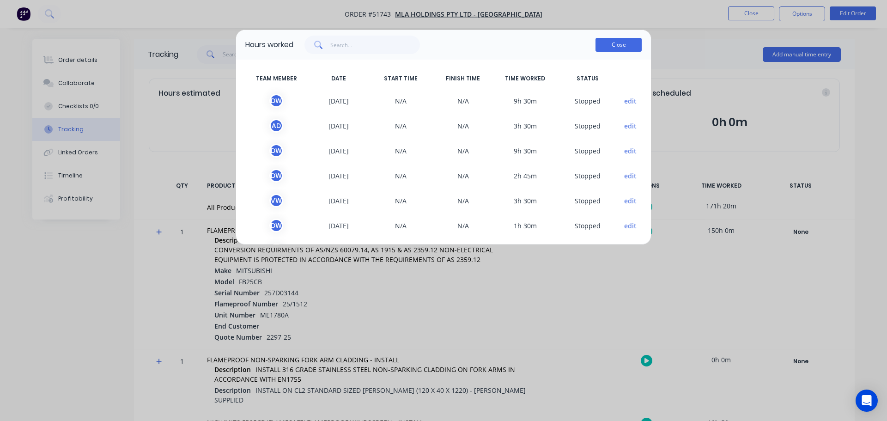
click at [629, 43] on button "Close" at bounding box center [618, 45] width 46 height 14
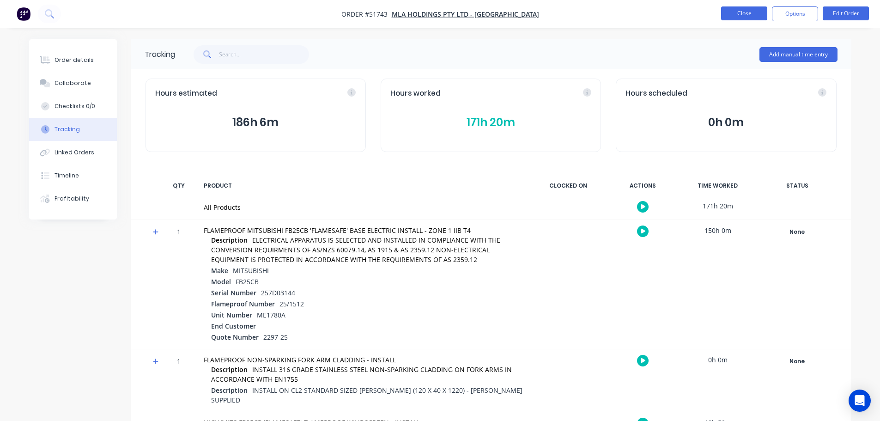
click at [731, 12] on button "Close" at bounding box center [744, 13] width 46 height 14
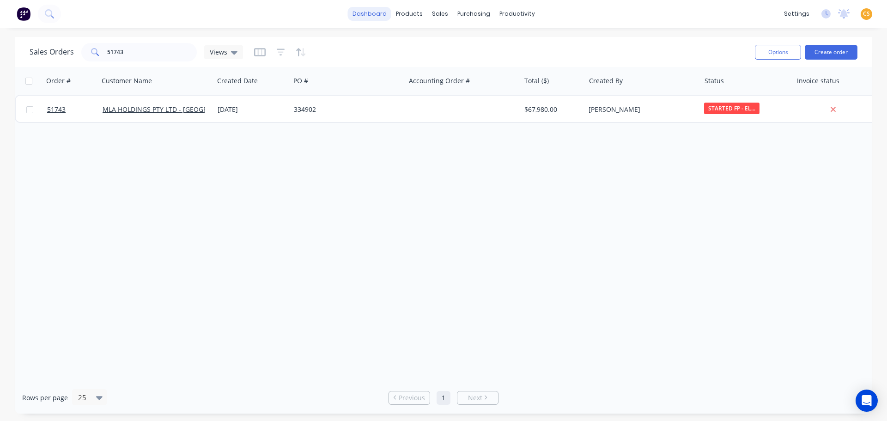
click at [372, 12] on link "dashboard" at bounding box center [369, 14] width 43 height 14
